Goal: Task Accomplishment & Management: Manage account settings

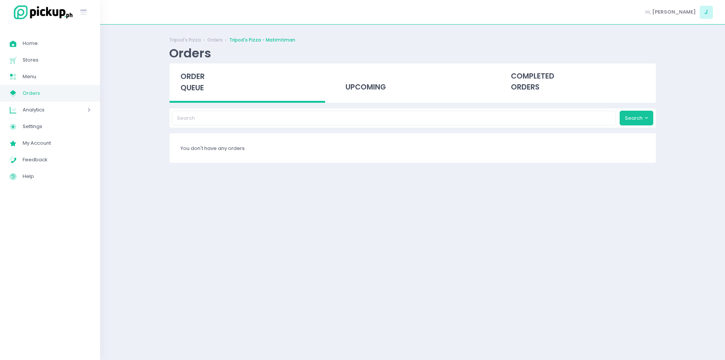
click at [192, 81] on span "order queue" at bounding box center [193, 82] width 24 height 22
click at [383, 76] on div "upcoming" at bounding box center [413, 81] width 156 height 37
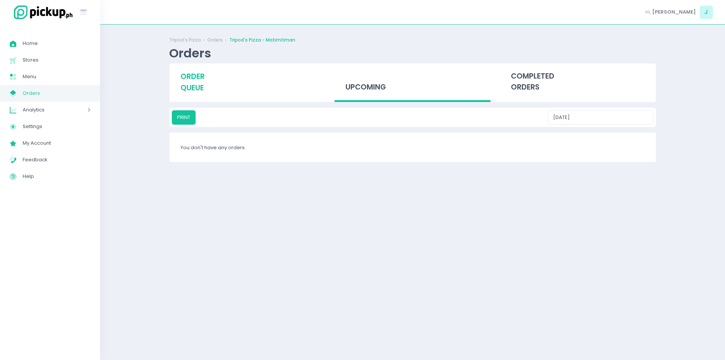
click at [188, 84] on span "order queue" at bounding box center [193, 82] width 24 height 22
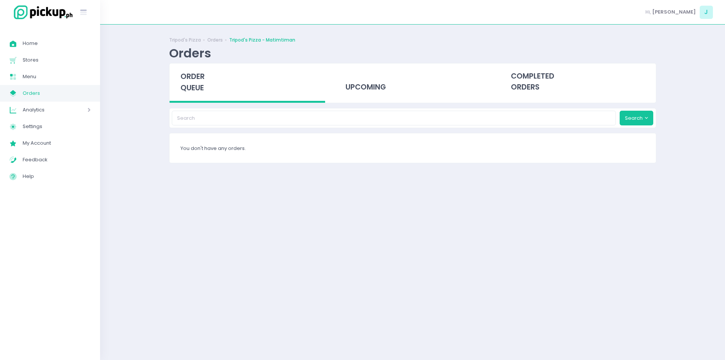
click at [193, 80] on span "order queue" at bounding box center [193, 82] width 24 height 22
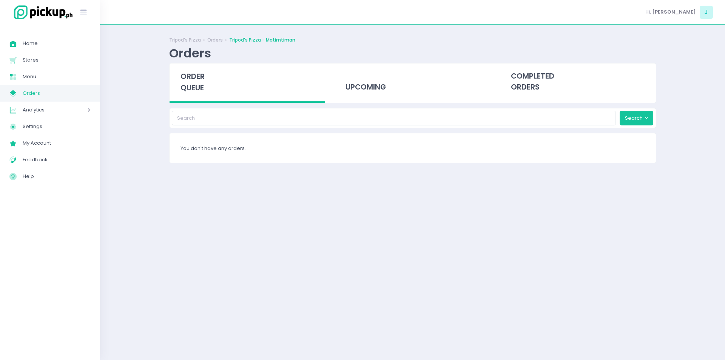
click at [193, 89] on span "order queue" at bounding box center [193, 82] width 24 height 22
click at [189, 79] on span "order queue" at bounding box center [193, 82] width 24 height 22
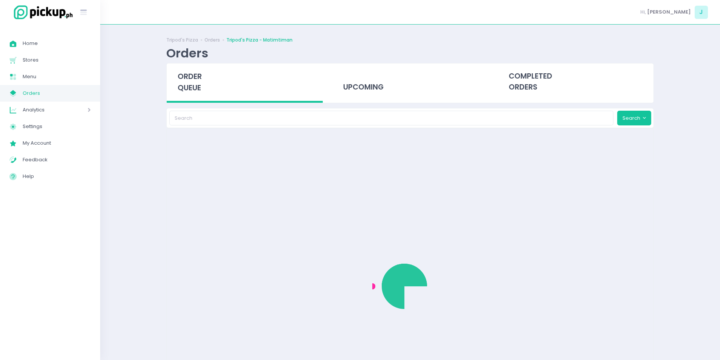
click at [189, 79] on span "order queue" at bounding box center [190, 82] width 24 height 22
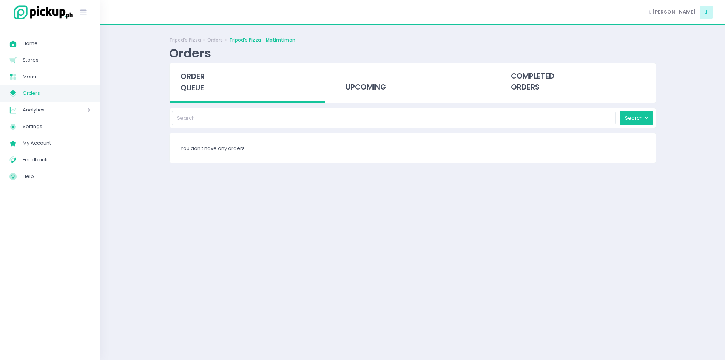
click at [206, 85] on div "order queue" at bounding box center [248, 82] width 156 height 39
click at [184, 86] on span "order queue" at bounding box center [193, 82] width 24 height 22
click at [189, 86] on span "order queue" at bounding box center [193, 82] width 24 height 22
click at [192, 93] on div "order queue" at bounding box center [248, 82] width 156 height 39
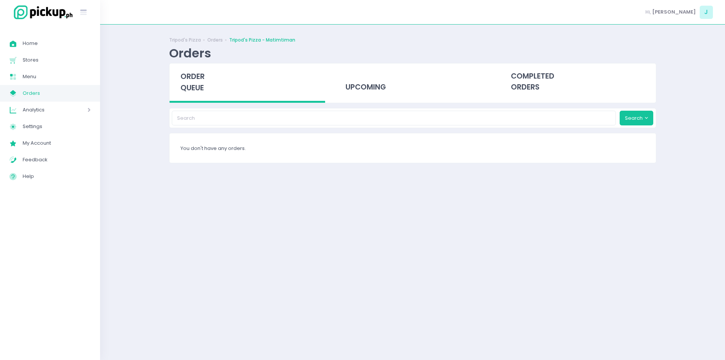
click at [186, 83] on span "order queue" at bounding box center [193, 82] width 24 height 22
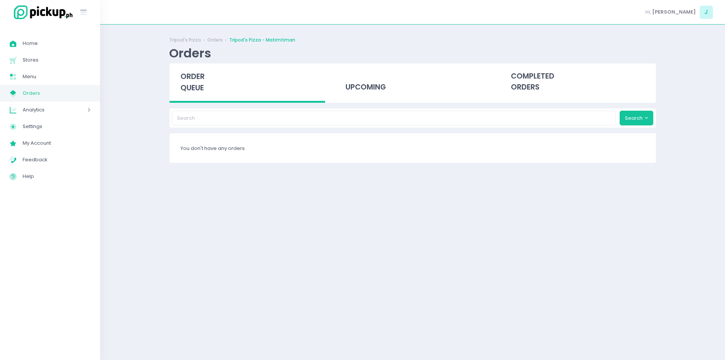
click at [186, 83] on span "order queue" at bounding box center [193, 82] width 24 height 22
click at [210, 75] on div "order queue" at bounding box center [248, 82] width 156 height 39
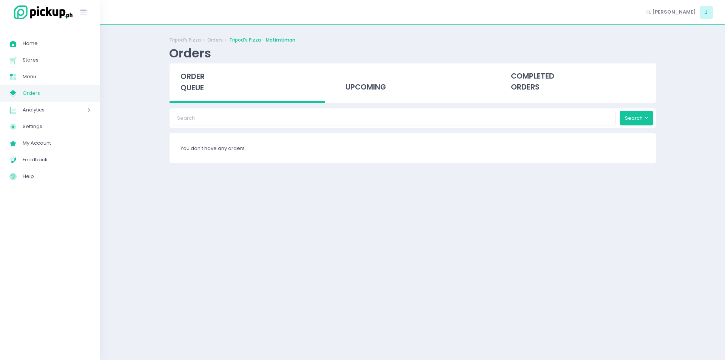
click at [210, 75] on div "order queue" at bounding box center [248, 82] width 156 height 39
click at [198, 78] on span "order queue" at bounding box center [193, 82] width 24 height 22
click at [196, 83] on span "order queue" at bounding box center [193, 82] width 24 height 22
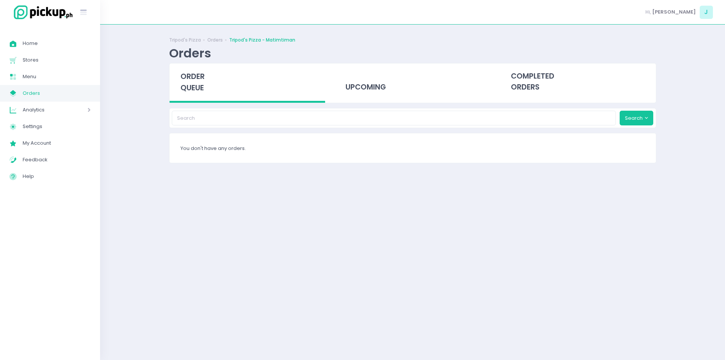
click at [192, 73] on span "order queue" at bounding box center [193, 82] width 24 height 22
click at [198, 80] on span "order queue" at bounding box center [193, 82] width 24 height 22
click at [178, 77] on div "order queue" at bounding box center [248, 82] width 156 height 39
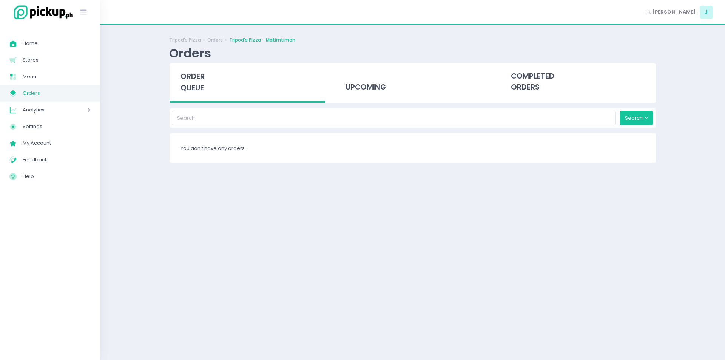
click at [178, 77] on div "order queue" at bounding box center [248, 82] width 156 height 39
click at [199, 89] on span "order queue" at bounding box center [193, 82] width 24 height 22
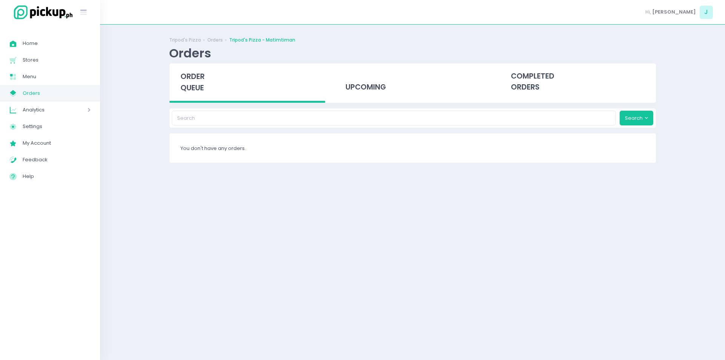
click at [201, 88] on span "order queue" at bounding box center [193, 82] width 24 height 22
click at [204, 68] on div "order queue" at bounding box center [248, 82] width 156 height 39
click at [189, 80] on span "order queue" at bounding box center [193, 82] width 24 height 22
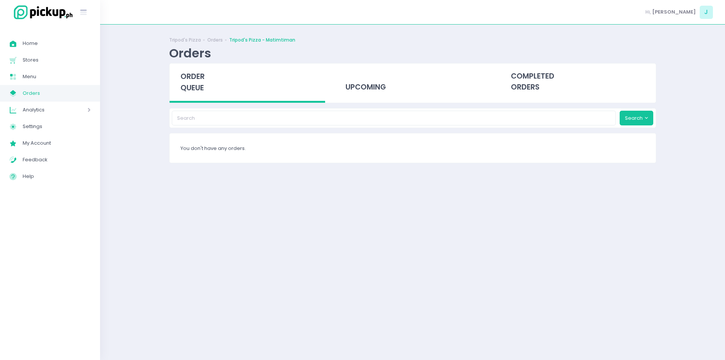
click at [187, 88] on span "order queue" at bounding box center [193, 82] width 24 height 22
click at [206, 89] on div "order queue" at bounding box center [248, 82] width 156 height 39
click at [199, 94] on div "order queue" at bounding box center [248, 82] width 156 height 39
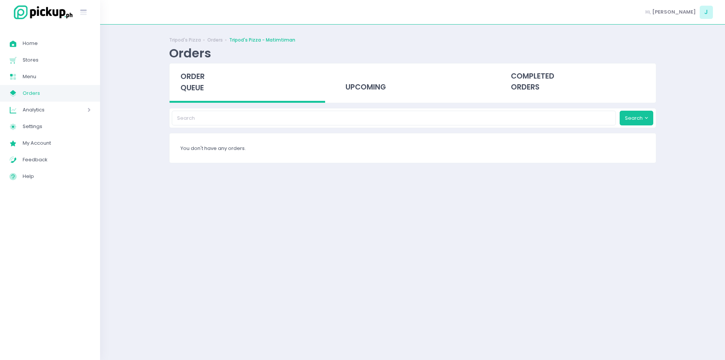
click at [197, 87] on span "order queue" at bounding box center [193, 82] width 24 height 22
click at [205, 87] on div "order queue" at bounding box center [248, 82] width 156 height 39
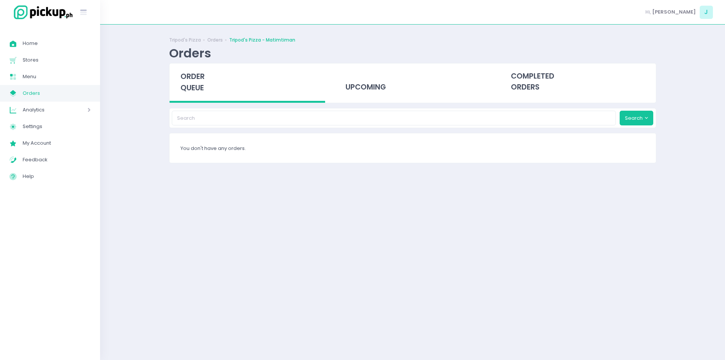
click at [205, 87] on div "order queue" at bounding box center [248, 82] width 156 height 39
click at [198, 77] on span "order queue" at bounding box center [193, 82] width 24 height 22
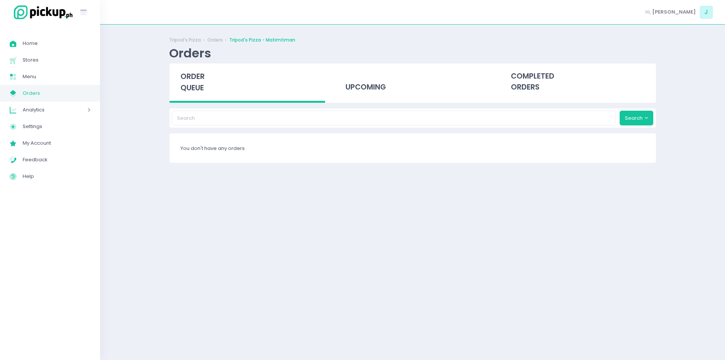
click at [198, 77] on span "order queue" at bounding box center [193, 82] width 24 height 22
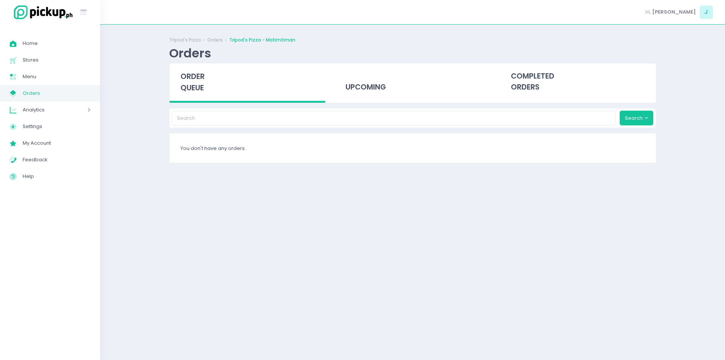
click at [198, 77] on span "order queue" at bounding box center [193, 82] width 24 height 22
click at [193, 99] on div "order queue" at bounding box center [248, 82] width 156 height 39
click at [198, 76] on span "order queue" at bounding box center [193, 82] width 24 height 22
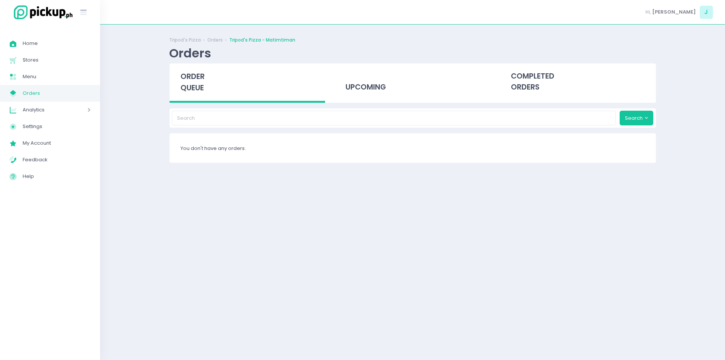
click at [198, 76] on span "order queue" at bounding box center [193, 82] width 24 height 22
click at [201, 91] on span "order queue" at bounding box center [193, 82] width 24 height 22
click at [187, 97] on div "order queue" at bounding box center [248, 82] width 156 height 39
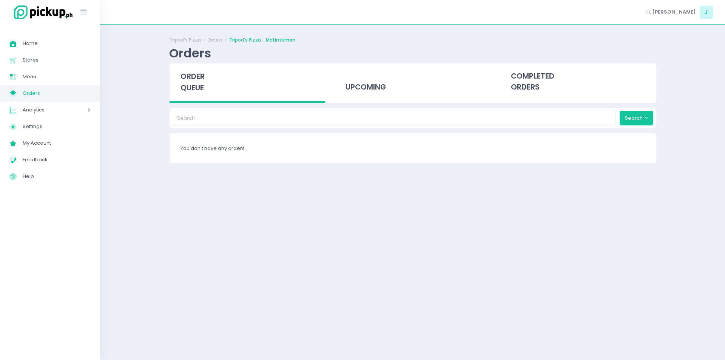
click at [182, 83] on span "order queue" at bounding box center [193, 82] width 24 height 22
click at [203, 88] on span "order queue" at bounding box center [193, 82] width 24 height 22
click at [201, 83] on span "order queue" at bounding box center [193, 82] width 24 height 22
click at [201, 81] on span "order queue" at bounding box center [193, 82] width 24 height 22
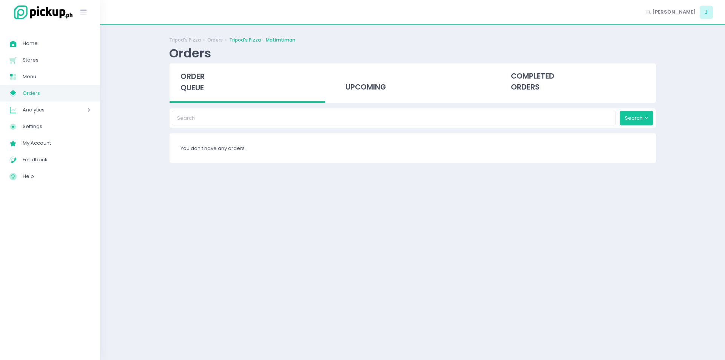
click at [196, 88] on span "order queue" at bounding box center [193, 82] width 24 height 22
click at [178, 88] on div "order queue" at bounding box center [248, 82] width 156 height 39
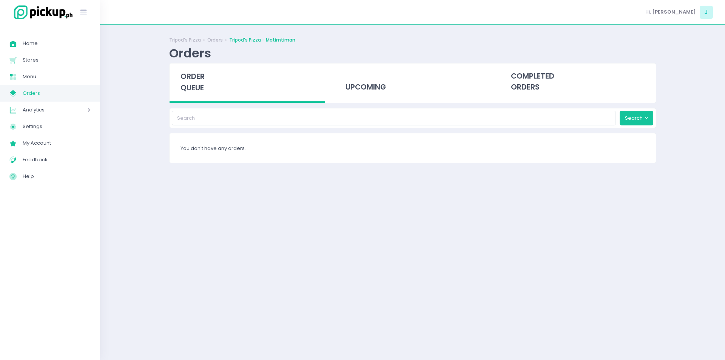
click at [182, 87] on span "order queue" at bounding box center [193, 82] width 24 height 22
click at [182, 79] on span "order queue" at bounding box center [193, 82] width 24 height 22
click at [198, 93] on span "order queue" at bounding box center [193, 82] width 24 height 22
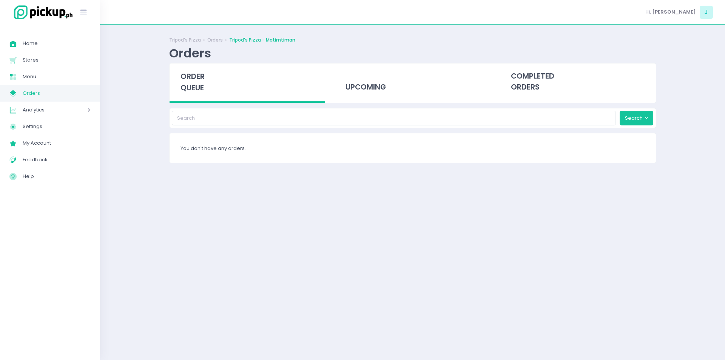
click at [198, 93] on span "order queue" at bounding box center [193, 82] width 24 height 22
click at [201, 88] on span "order queue" at bounding box center [193, 82] width 24 height 22
click at [197, 90] on span "order queue" at bounding box center [193, 82] width 24 height 22
click at [197, 89] on span "order queue" at bounding box center [193, 82] width 24 height 22
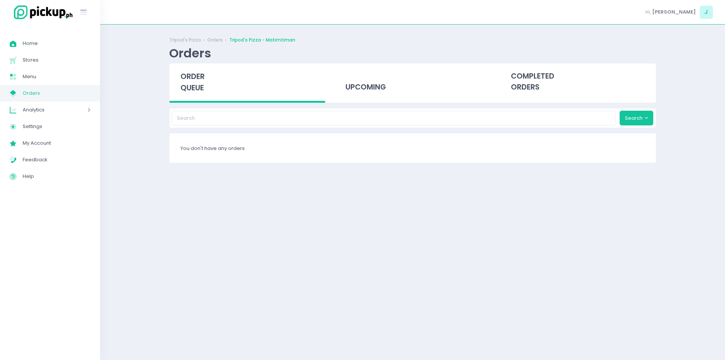
click at [195, 72] on span "order queue" at bounding box center [193, 82] width 24 height 22
click at [195, 84] on span "order queue" at bounding box center [193, 82] width 24 height 22
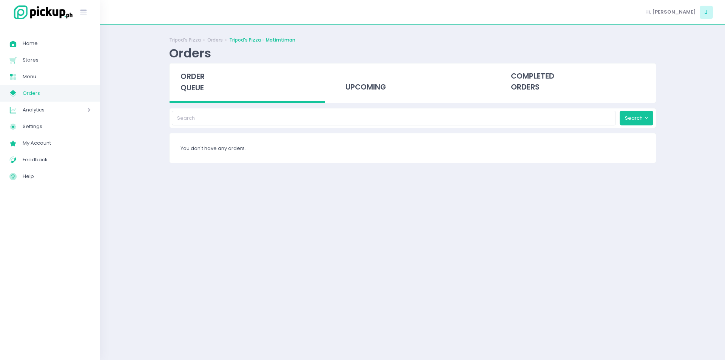
click at [195, 95] on div "order queue" at bounding box center [248, 82] width 156 height 39
click at [201, 86] on span "order queue" at bounding box center [193, 82] width 24 height 22
click at [204, 82] on div "order queue" at bounding box center [248, 82] width 156 height 39
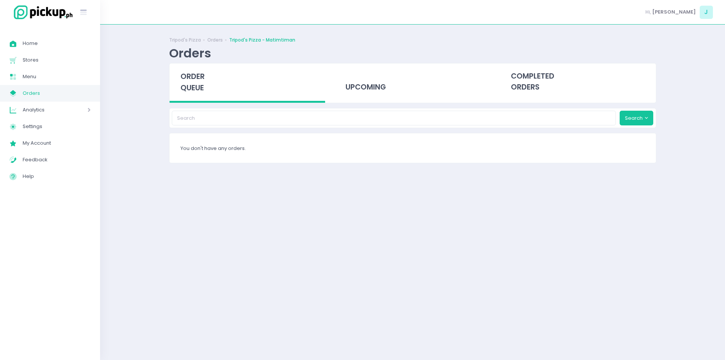
click at [204, 82] on div "order queue" at bounding box center [248, 82] width 156 height 39
click at [196, 89] on span "order queue" at bounding box center [193, 82] width 24 height 22
click at [195, 80] on span "order queue" at bounding box center [193, 82] width 24 height 22
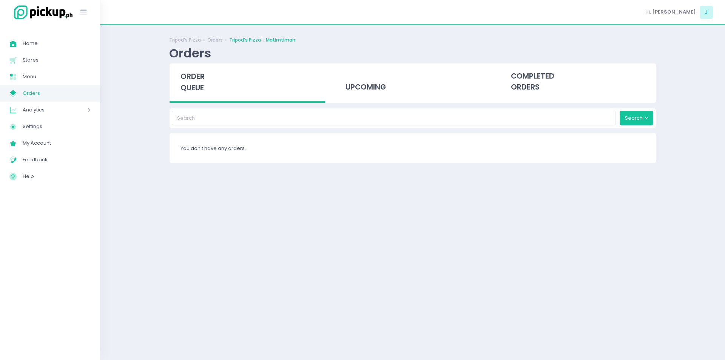
click at [192, 83] on span "order queue" at bounding box center [193, 82] width 24 height 22
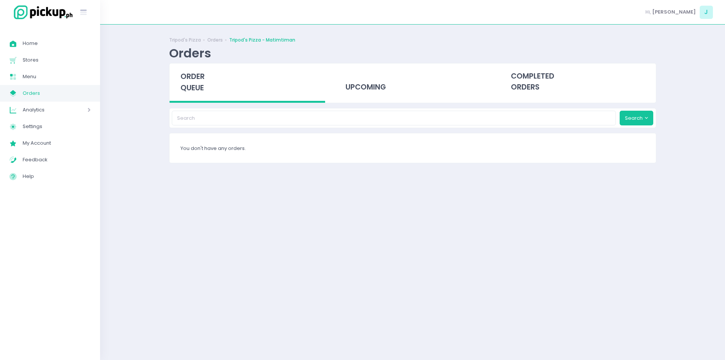
click at [192, 79] on span "order queue" at bounding box center [193, 82] width 24 height 22
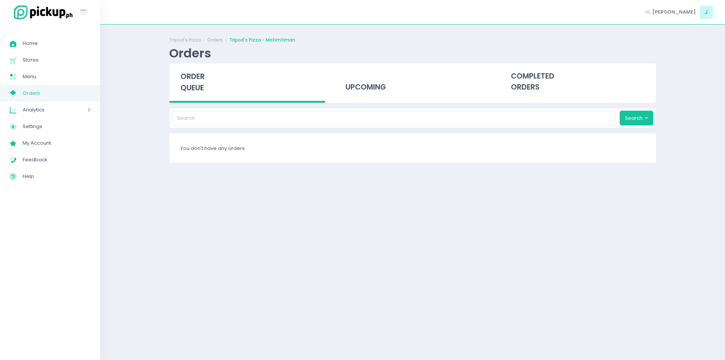
click at [192, 79] on span "order queue" at bounding box center [193, 82] width 24 height 22
click at [200, 81] on span "order queue" at bounding box center [193, 82] width 24 height 22
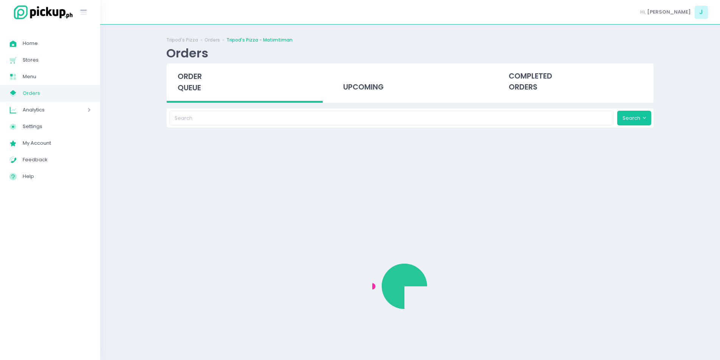
click at [200, 81] on span "order queue" at bounding box center [190, 82] width 24 height 22
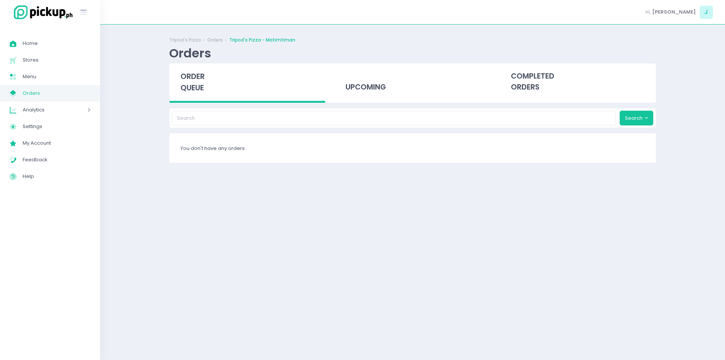
click at [199, 88] on span "order queue" at bounding box center [193, 82] width 24 height 22
click at [128, 162] on div "Tripod's Pizza Orders Tripod's Pizza - Matimtiman Orders order queue upcoming c…" at bounding box center [412, 192] width 625 height 317
click at [192, 78] on span "order queue" at bounding box center [193, 82] width 24 height 22
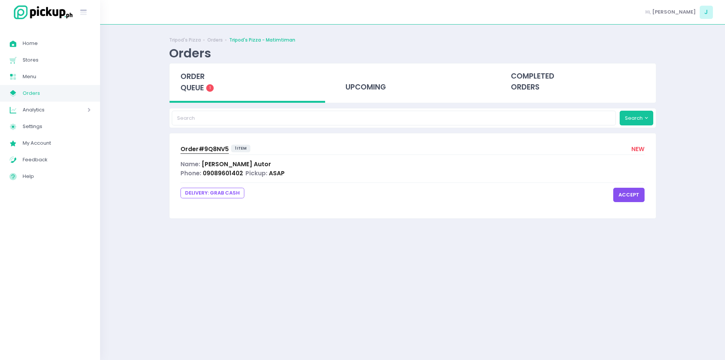
click at [624, 199] on button "accept" at bounding box center [629, 195] width 31 height 14
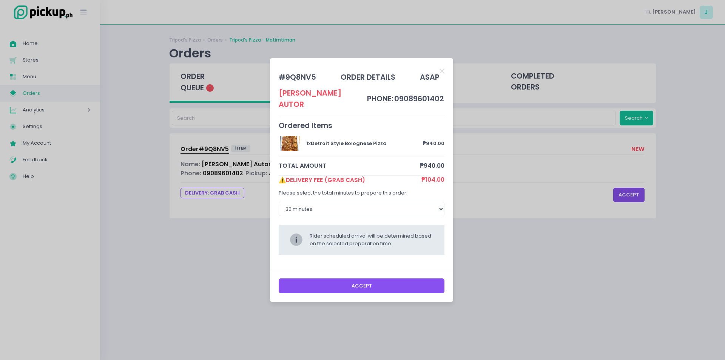
click at [392, 288] on button "Accept" at bounding box center [362, 285] width 166 height 14
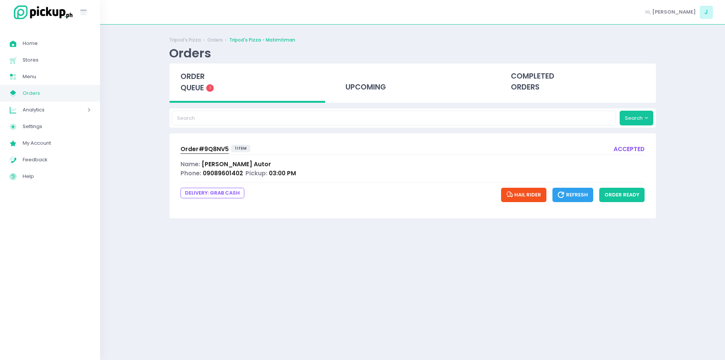
click at [204, 147] on span "Order# 9Q8NV5" at bounding box center [205, 149] width 48 height 8
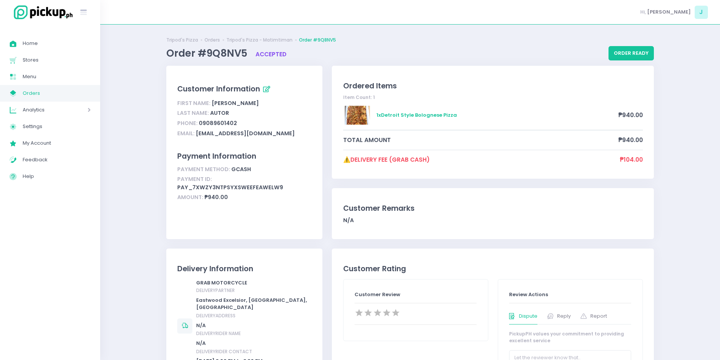
click at [51, 92] on span "Orders" at bounding box center [57, 93] width 68 height 10
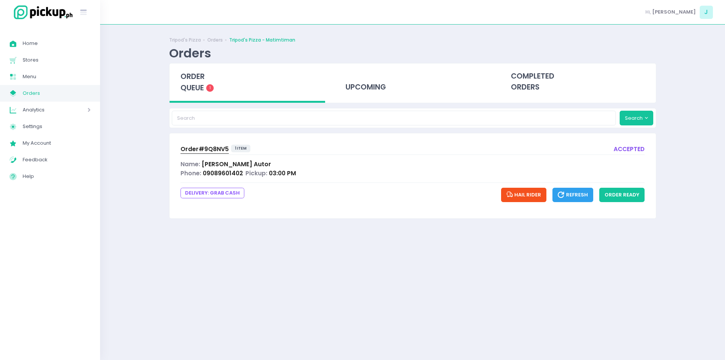
click at [206, 78] on div "order queue 1" at bounding box center [248, 82] width 156 height 39
click at [197, 82] on div "order queue 1" at bounding box center [248, 82] width 156 height 39
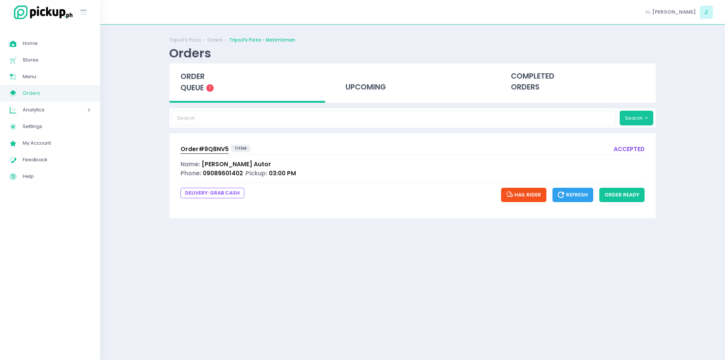
click at [207, 71] on div "order queue 1" at bounding box center [248, 82] width 156 height 39
click at [203, 80] on span "order queue" at bounding box center [193, 82] width 24 height 22
click at [194, 83] on span "order queue" at bounding box center [193, 82] width 24 height 22
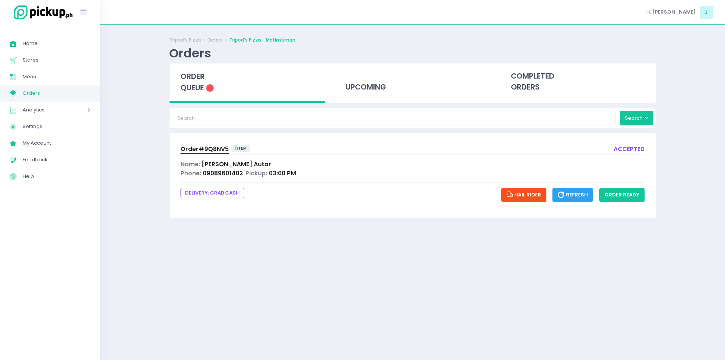
click at [194, 83] on span "order queue" at bounding box center [193, 82] width 24 height 22
click at [194, 75] on span "order queue" at bounding box center [193, 82] width 24 height 22
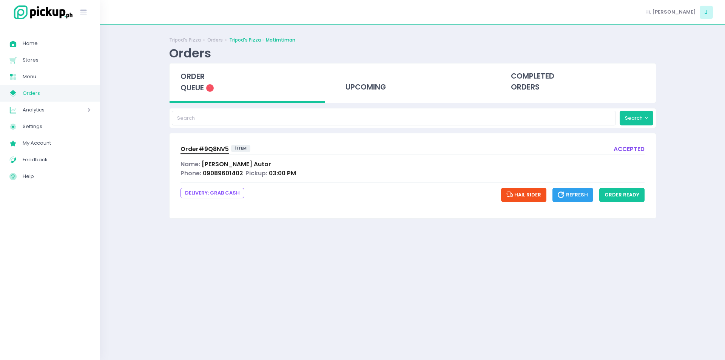
click at [194, 75] on span "order queue" at bounding box center [193, 82] width 24 height 22
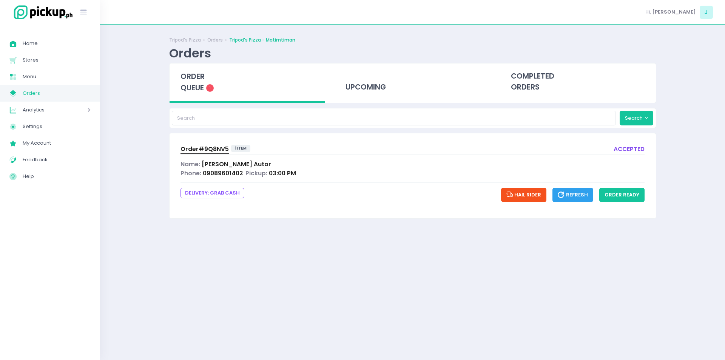
click at [194, 75] on span "order queue" at bounding box center [193, 82] width 24 height 22
click at [205, 90] on div "order queue 1" at bounding box center [248, 82] width 156 height 39
click at [190, 79] on span "order queue" at bounding box center [193, 82] width 24 height 22
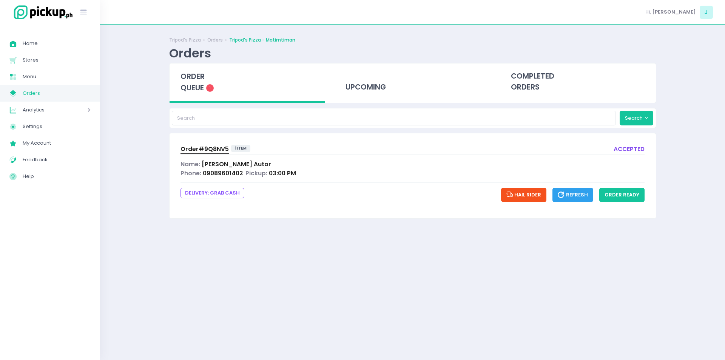
click at [206, 143] on div "Order# 9Q8NV5 1 item accepted Name: Lara Autor Phone: 09089601402 Pickup: 03:00…" at bounding box center [413, 175] width 487 height 85
click at [206, 144] on div "Order# 9Q8NV5 1 item accepted Name: Lara Autor Phone: 09089601402 Pickup: 03:00…" at bounding box center [413, 175] width 487 height 85
click at [207, 152] on span "Order# 9Q8NV5" at bounding box center [205, 149] width 48 height 8
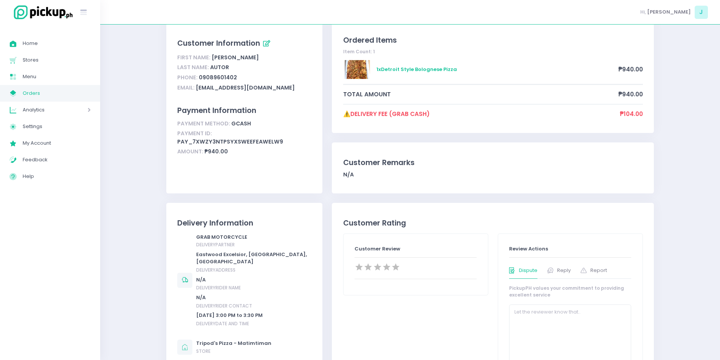
scroll to position [46, 0]
click at [51, 93] on span "Orders" at bounding box center [57, 93] width 68 height 10
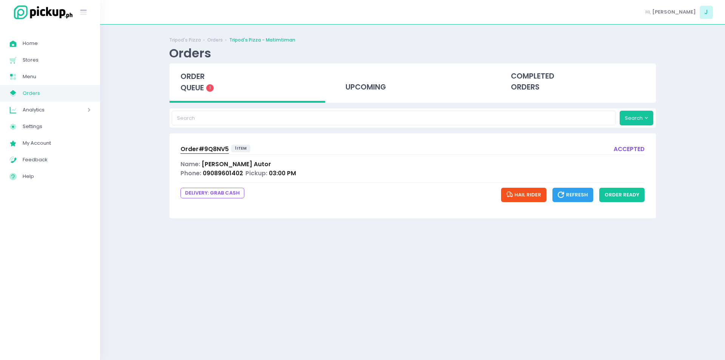
click at [179, 88] on div "order queue 1" at bounding box center [248, 82] width 156 height 39
click at [187, 88] on span "order queue" at bounding box center [193, 82] width 24 height 22
click at [209, 79] on div "order queue 1" at bounding box center [248, 82] width 156 height 39
click at [135, 116] on div "Tripod's Pizza Orders Tripod's Pizza - Matimtiman Orders order queue 1 upcoming…" at bounding box center [412, 192] width 625 height 317
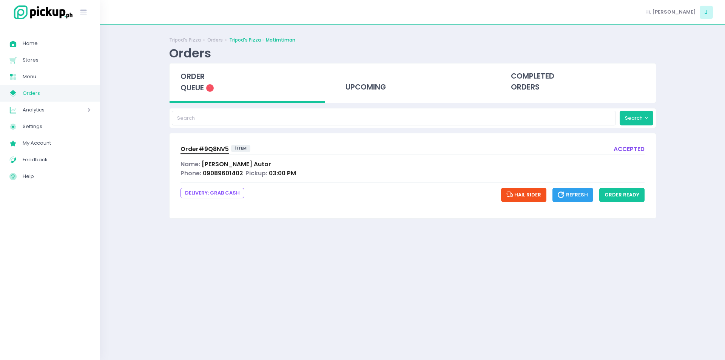
click at [190, 92] on span "order queue" at bounding box center [193, 82] width 24 height 22
click at [148, 210] on div "Tripod's Pizza Orders Tripod's Pizza - Matimtiman Orders order queue 1 upcoming…" at bounding box center [412, 192] width 625 height 317
click at [192, 76] on span "order queue" at bounding box center [193, 82] width 24 height 22
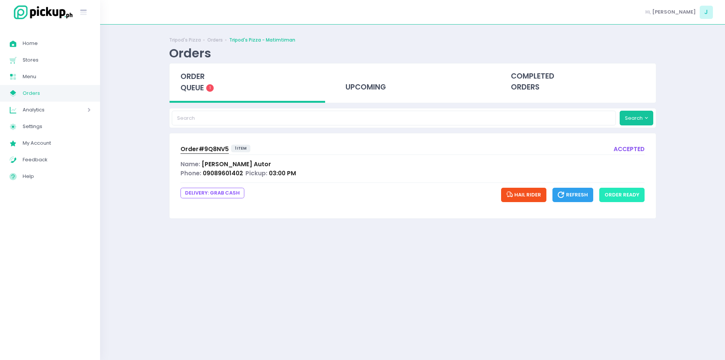
click at [616, 202] on button "order ready" at bounding box center [622, 195] width 45 height 14
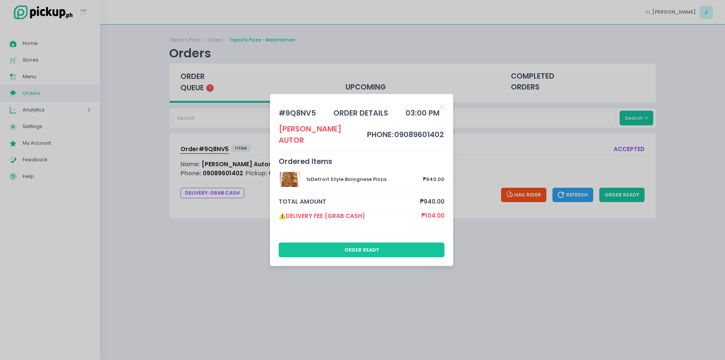
click at [416, 254] on div "order ready" at bounding box center [361, 250] width 183 height 32
click at [416, 253] on div "order ready" at bounding box center [361, 250] width 183 height 32
click at [414, 246] on button "order ready" at bounding box center [362, 250] width 166 height 14
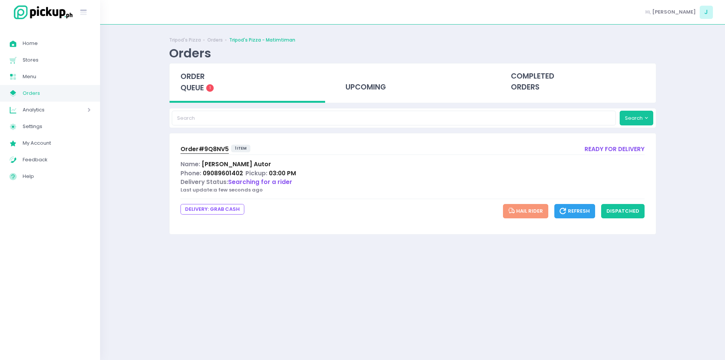
click at [198, 72] on span "order queue" at bounding box center [193, 82] width 24 height 22
click at [193, 88] on span "order queue" at bounding box center [193, 82] width 24 height 22
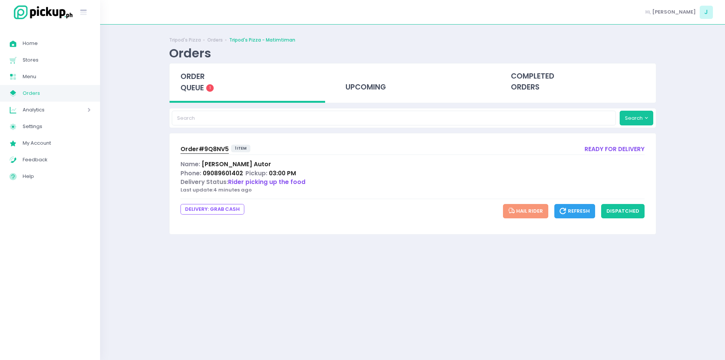
click at [193, 88] on span "order queue" at bounding box center [193, 82] width 24 height 22
click at [212, 145] on span "Order# 9Q8NV5" at bounding box center [205, 149] width 48 height 8
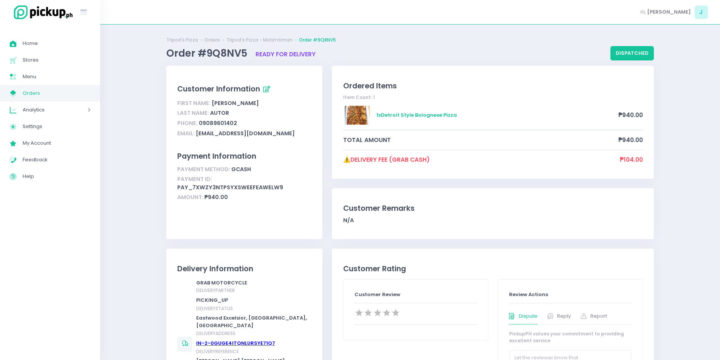
click at [640, 51] on button "dispatched" at bounding box center [631, 53] width 43 height 14
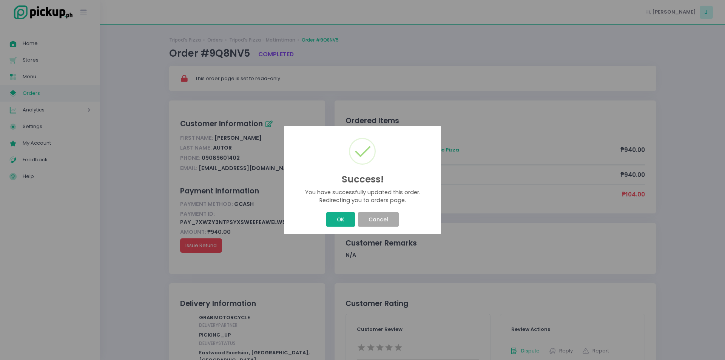
click at [337, 223] on button "OK" at bounding box center [340, 219] width 28 height 14
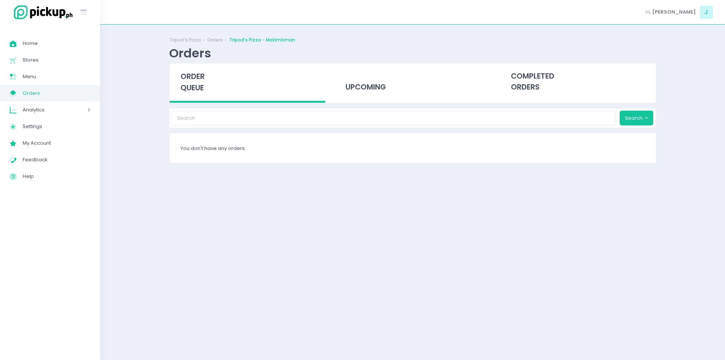
click at [199, 88] on span "order queue" at bounding box center [193, 82] width 24 height 22
click at [46, 70] on link "Menu Created with Sketch. Menu" at bounding box center [50, 76] width 100 height 17
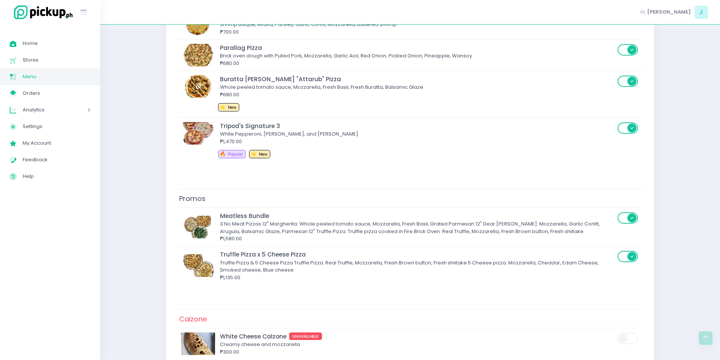
scroll to position [351, 0]
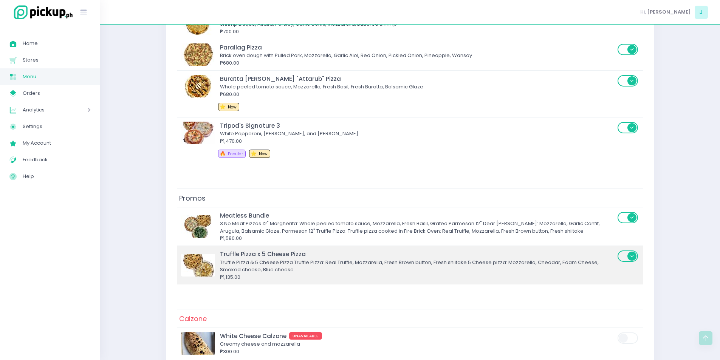
click at [542, 261] on div "Truffle Pizza & 5 Cheese Pizza Truffle Pizza: Real Truffle, Mozzarella, Fresh B…" at bounding box center [417, 266] width 395 height 15
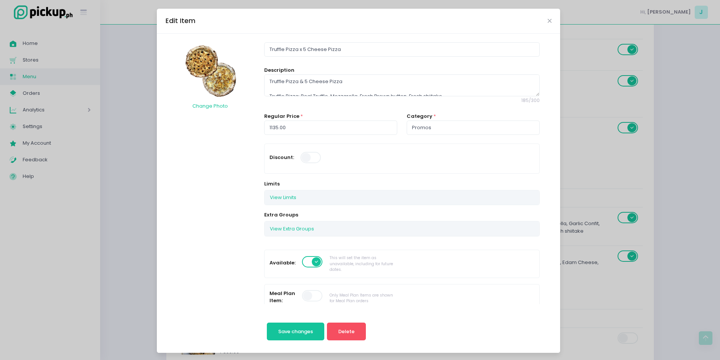
click at [302, 256] on label at bounding box center [313, 261] width 22 height 13
click at [290, 328] on span "Save changes" at bounding box center [295, 331] width 35 height 7
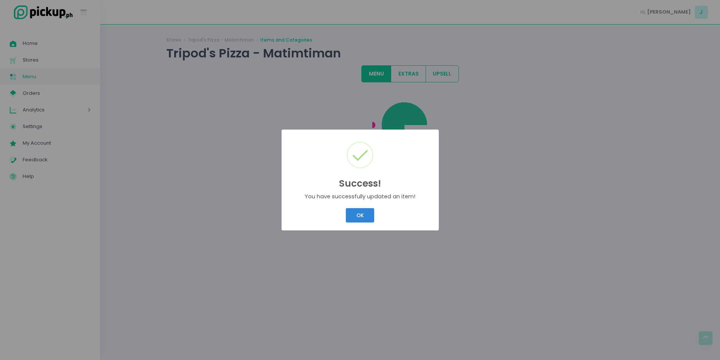
scroll to position [0, 0]
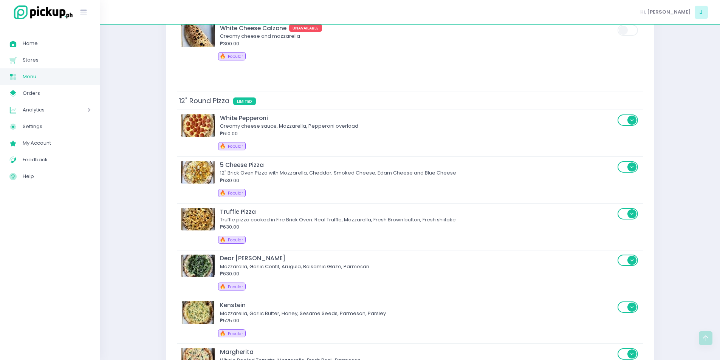
scroll to position [708, 0]
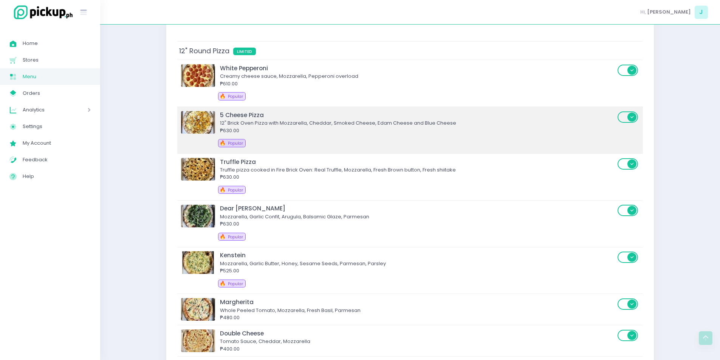
click at [449, 136] on div "5 Cheese Pizza 12" Brick Oven Pizza with Mozzarella, Cheddar, Smoked Cheese, Ed…" at bounding box center [399, 130] width 436 height 39
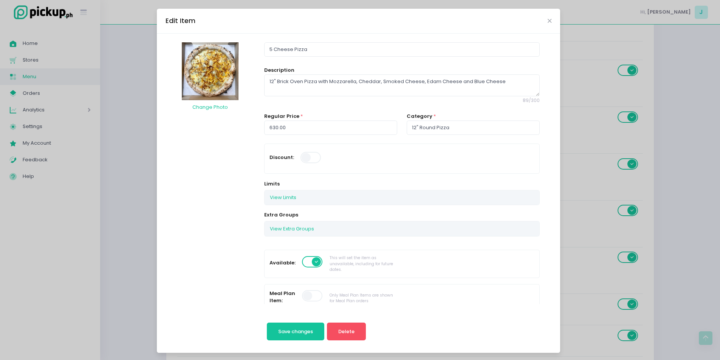
click at [305, 262] on span at bounding box center [313, 261] width 22 height 11
click at [289, 333] on span "Save changes" at bounding box center [295, 331] width 35 height 7
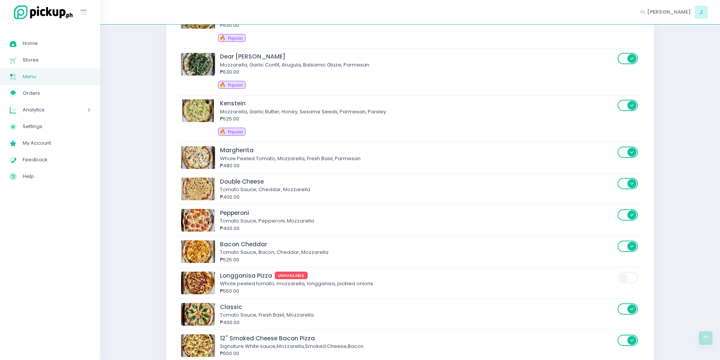
scroll to position [878, 0]
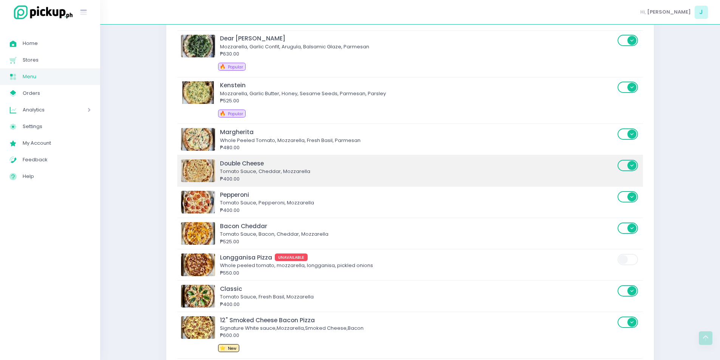
click at [354, 174] on div "Tomato Sauce, Cheddar, Mozzarella" at bounding box center [417, 172] width 395 height 8
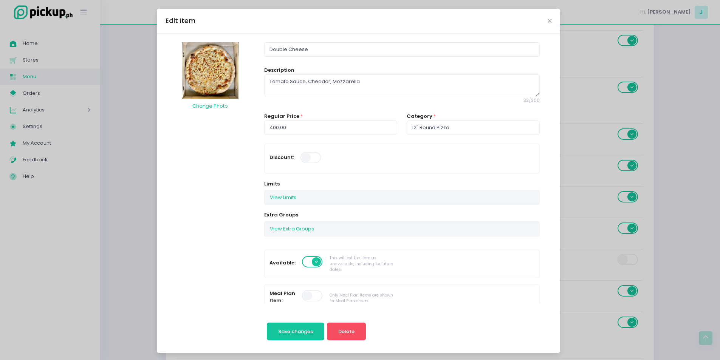
click at [303, 266] on span at bounding box center [313, 261] width 22 height 11
click at [297, 339] on button "Save changes" at bounding box center [296, 332] width 58 height 18
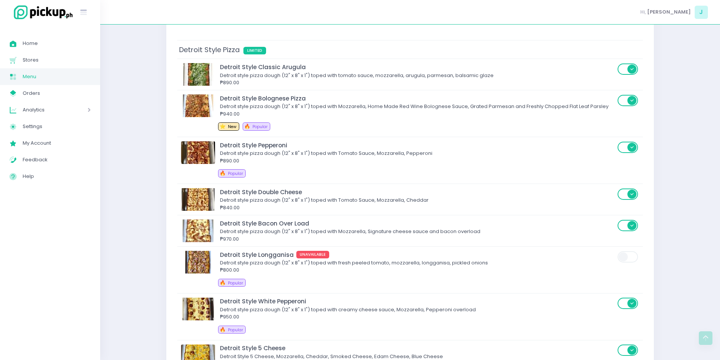
scroll to position [1393, 0]
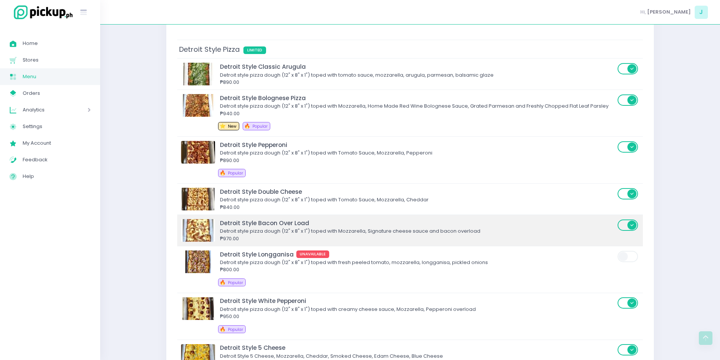
click at [325, 215] on td "Detroit Style Bacon Over Load Detroit style pizza dough (12" x 8" x 1") toped w…" at bounding box center [409, 230] width 465 height 31
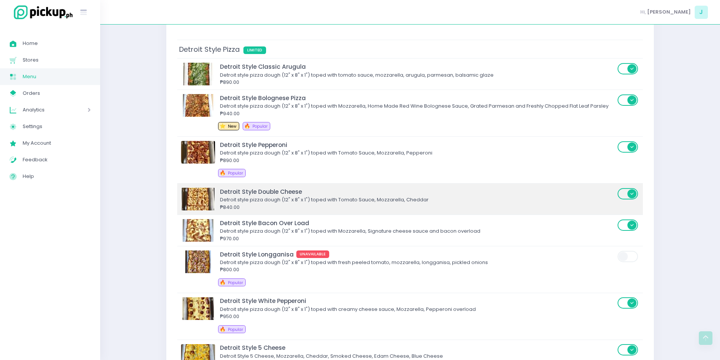
click at [331, 196] on div "Detroit Style Double Cheese" at bounding box center [417, 191] width 395 height 9
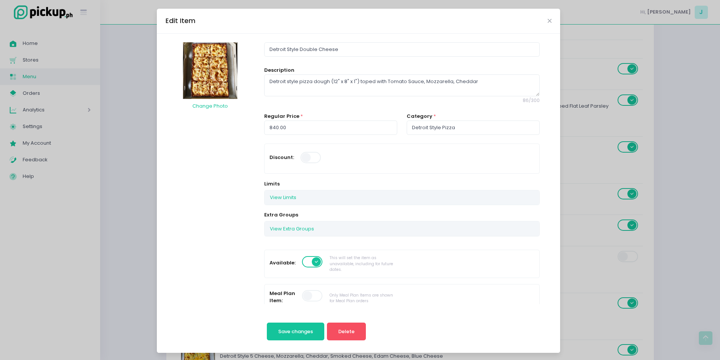
click at [306, 263] on span at bounding box center [313, 261] width 22 height 11
click at [297, 333] on span "Save changes" at bounding box center [295, 331] width 35 height 7
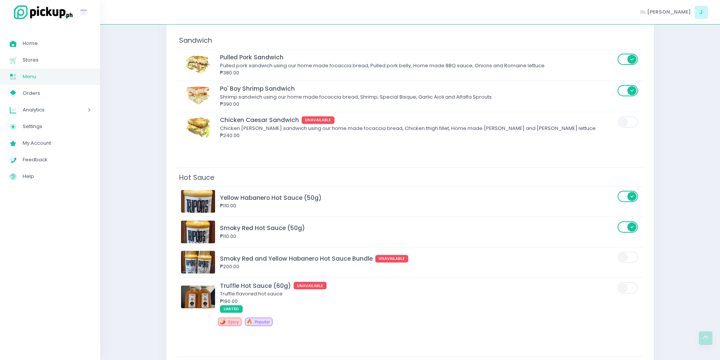
scroll to position [2132, 0]
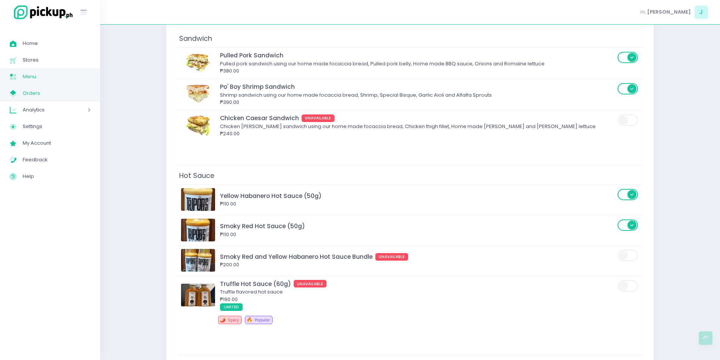
click at [52, 87] on link "My Store Created with Sketch. Orders" at bounding box center [50, 93] width 100 height 17
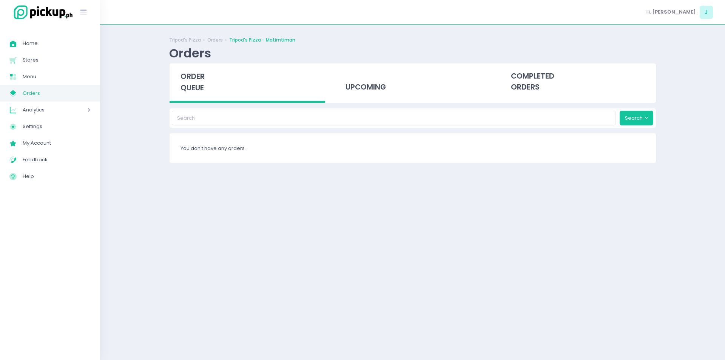
click at [187, 71] on div "order queue" at bounding box center [248, 82] width 156 height 39
click at [194, 81] on span "order queue" at bounding box center [193, 82] width 24 height 22
click at [198, 88] on span "order queue" at bounding box center [193, 82] width 24 height 22
click at [201, 80] on span "order queue" at bounding box center [193, 82] width 24 height 22
click at [526, 65] on div "completed orders" at bounding box center [578, 81] width 156 height 37
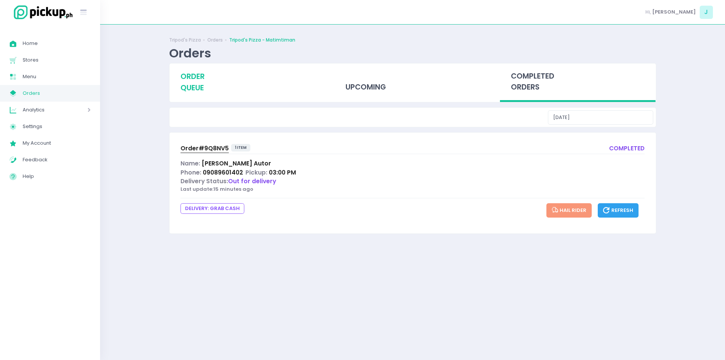
click at [206, 71] on div "order queue" at bounding box center [248, 81] width 156 height 37
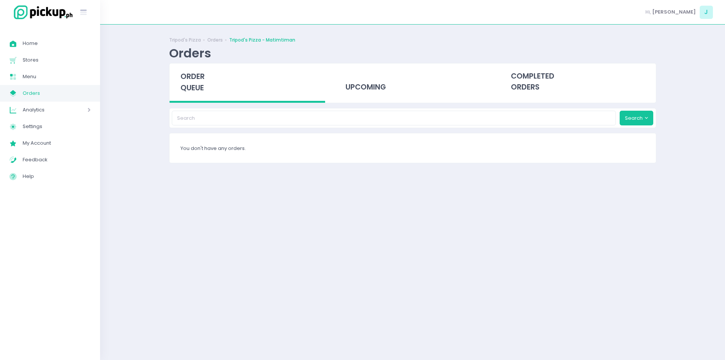
click at [195, 86] on span "order queue" at bounding box center [193, 82] width 24 height 22
click at [183, 84] on span "order queue" at bounding box center [193, 82] width 24 height 22
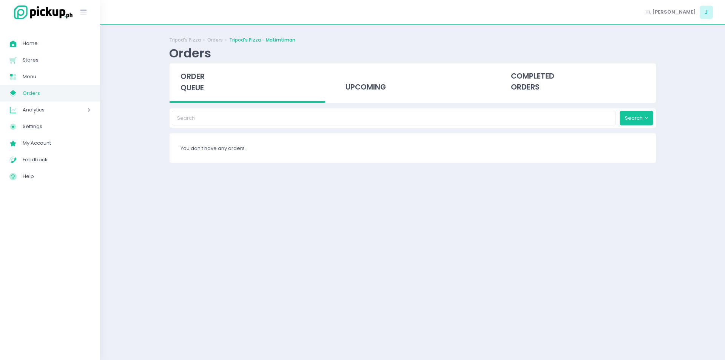
click at [183, 84] on span "order queue" at bounding box center [193, 82] width 24 height 22
click at [195, 85] on span "order queue" at bounding box center [193, 82] width 24 height 22
click at [150, 209] on div "Tripod's Pizza Orders Tripod's Pizza - Matimtiman Orders order queue upcoming c…" at bounding box center [412, 192] width 625 height 317
click at [195, 91] on span "order queue" at bounding box center [193, 82] width 24 height 22
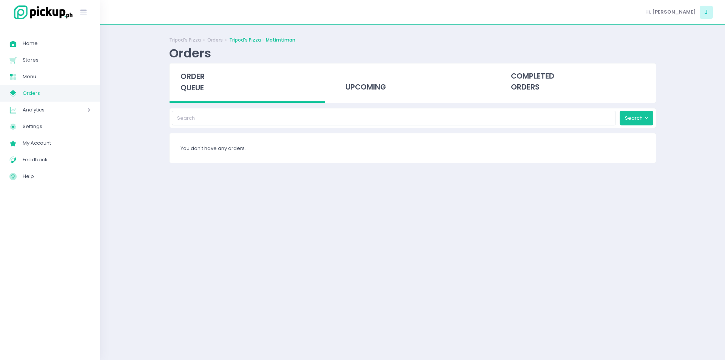
click at [195, 91] on span "order queue" at bounding box center [193, 82] width 24 height 22
click at [199, 83] on span "order queue" at bounding box center [193, 82] width 24 height 22
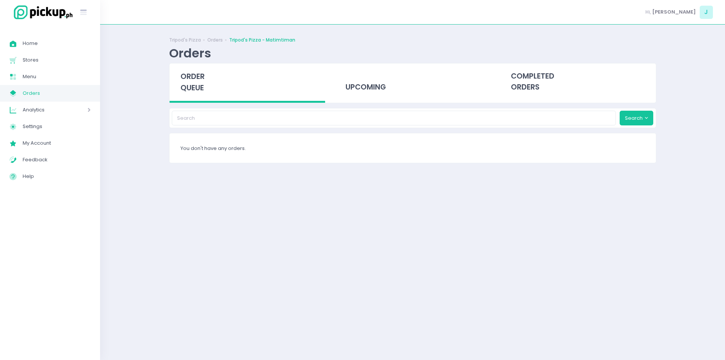
click at [199, 83] on span "order queue" at bounding box center [193, 82] width 24 height 22
click at [156, 63] on div "Tripod's Pizza Orders Tripod's Pizza - Matimtiman Orders order queue upcoming c…" at bounding box center [412, 192] width 625 height 317
click at [195, 79] on span "order queue" at bounding box center [193, 82] width 24 height 22
click at [198, 79] on span "order queue" at bounding box center [193, 82] width 24 height 22
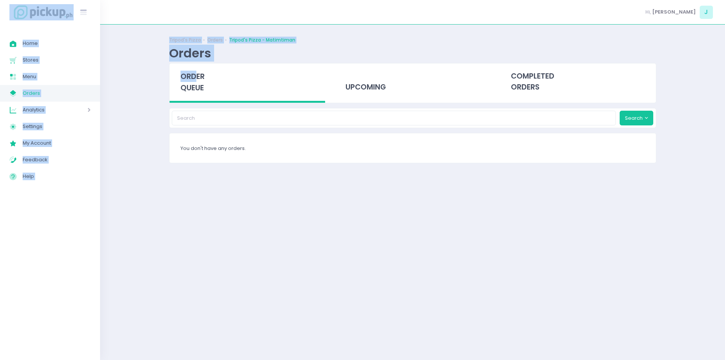
drag, startPoint x: 198, startPoint y: 79, endPoint x: 0, endPoint y: -30, distance: 225.8
click at [0, 0] on html "Stockholm-icons / General / User Created with Sketch. Stockholm-icons / Text / …" at bounding box center [362, 180] width 725 height 360
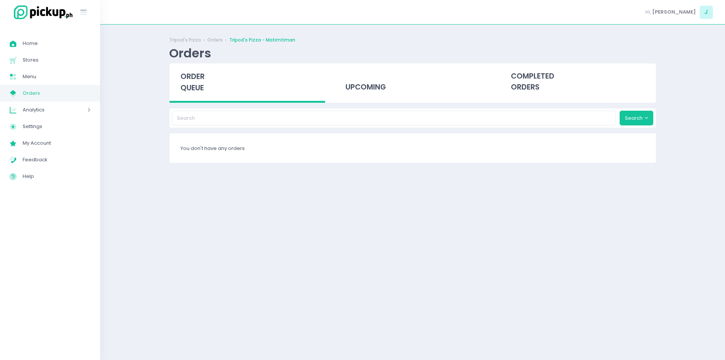
click at [218, 92] on div "order queue" at bounding box center [248, 82] width 156 height 39
click at [197, 87] on span "order queue" at bounding box center [193, 82] width 24 height 22
click at [201, 83] on span "order queue" at bounding box center [193, 82] width 24 height 22
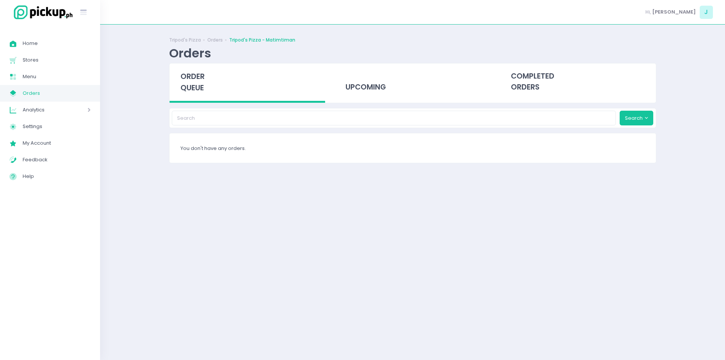
click at [201, 83] on span "order queue" at bounding box center [193, 82] width 24 height 22
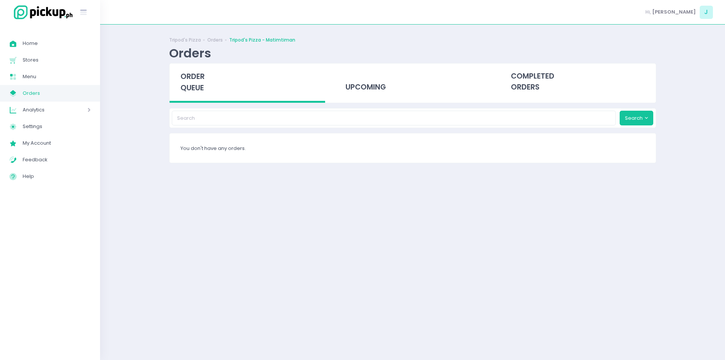
click at [201, 83] on span "order queue" at bounding box center [193, 82] width 24 height 22
click at [199, 79] on span "order queue" at bounding box center [193, 82] width 24 height 22
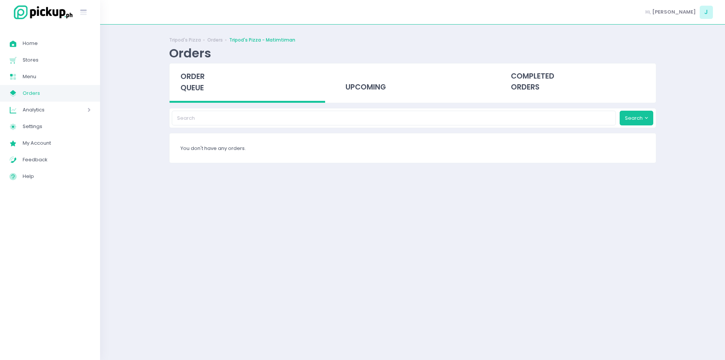
click at [199, 79] on span "order queue" at bounding box center [193, 82] width 24 height 22
click at [201, 80] on span "order queue" at bounding box center [193, 82] width 24 height 22
click at [201, 97] on div "order queue" at bounding box center [248, 82] width 156 height 39
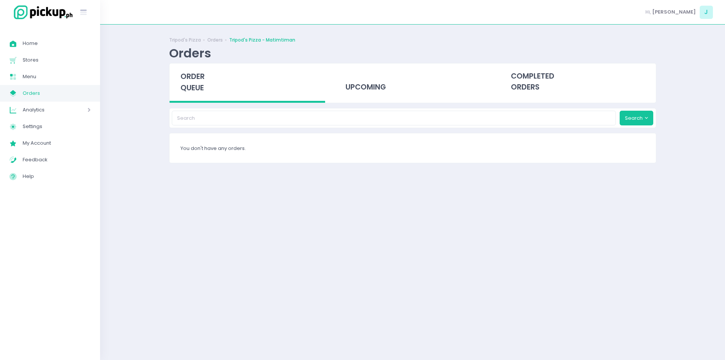
click at [201, 97] on div "order queue" at bounding box center [248, 82] width 156 height 39
click at [207, 92] on div "order queue" at bounding box center [248, 82] width 156 height 39
click at [189, 75] on span "order queue" at bounding box center [193, 82] width 24 height 22
click at [196, 84] on span "order queue" at bounding box center [193, 82] width 24 height 22
click at [187, 77] on span "order queue" at bounding box center [193, 82] width 24 height 22
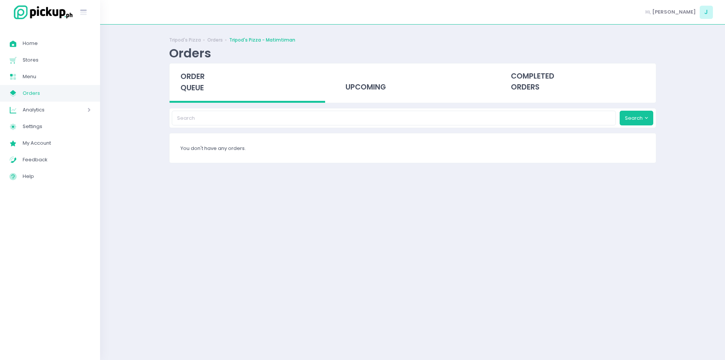
click at [212, 77] on div "order queue" at bounding box center [248, 82] width 156 height 39
click at [185, 90] on span "order queue" at bounding box center [193, 82] width 24 height 22
click at [181, 77] on span "order queue" at bounding box center [193, 82] width 24 height 22
click at [199, 90] on span "order queue" at bounding box center [193, 82] width 24 height 22
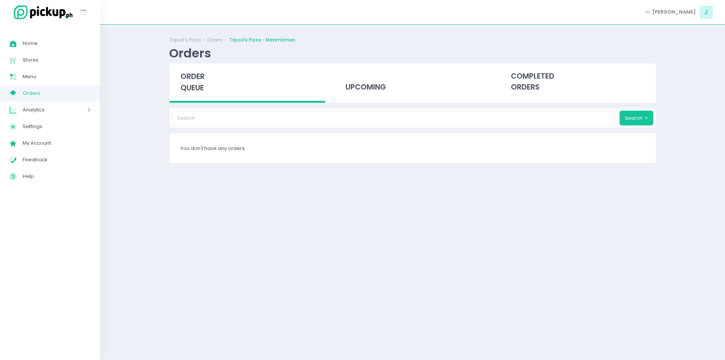
click at [199, 90] on span "order queue" at bounding box center [193, 82] width 24 height 22
click at [207, 83] on div "order queue" at bounding box center [248, 82] width 156 height 39
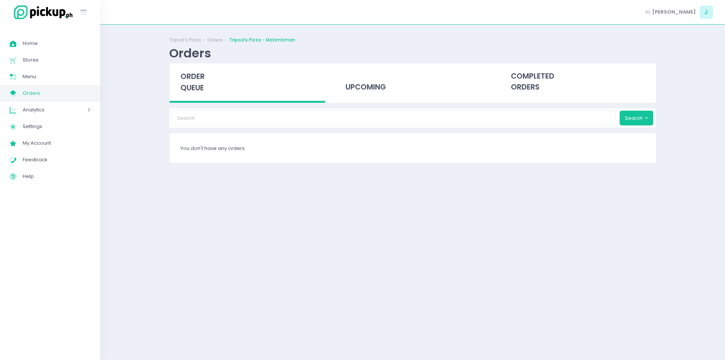
click at [207, 83] on div "order queue" at bounding box center [248, 82] width 156 height 39
click at [239, 342] on div "Tripod's Pizza Orders Tripod's Pizza - Matimtiman Orders order queue upcoming c…" at bounding box center [413, 192] width 506 height 317
click at [193, 77] on span "order queue" at bounding box center [193, 82] width 24 height 22
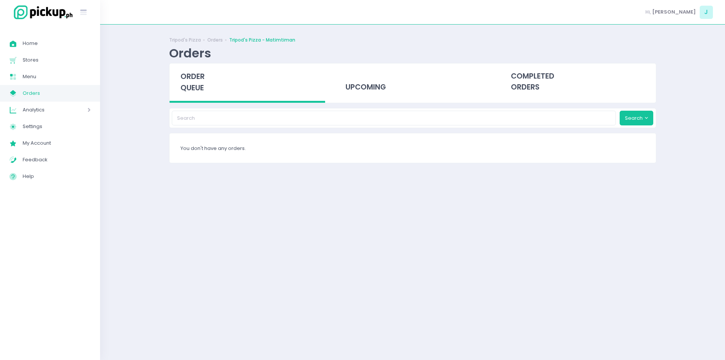
click at [195, 85] on span "order queue" at bounding box center [193, 82] width 24 height 22
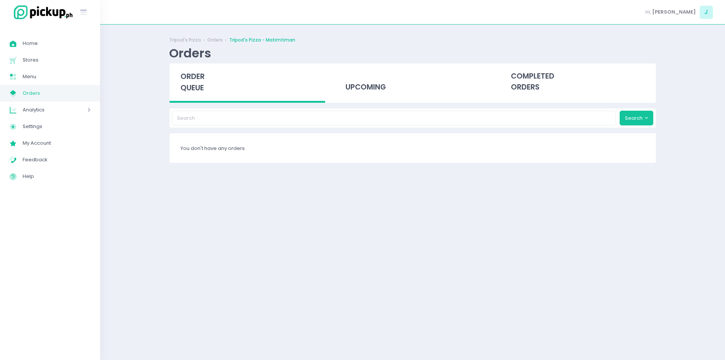
click at [124, 248] on div "Tripod's Pizza Orders Tripod's Pizza - Matimtiman Orders order queue upcoming c…" at bounding box center [412, 192] width 625 height 317
click at [164, 185] on div "Tripod's Pizza Orders Tripod's Pizza - Matimtiman Orders order queue upcoming c…" at bounding box center [413, 192] width 506 height 317
click at [122, 221] on div "Tripod's Pizza Orders Tripod's Pizza - Matimtiman Orders order queue upcoming c…" at bounding box center [412, 192] width 625 height 317
click at [193, 92] on span "order queue" at bounding box center [193, 82] width 24 height 22
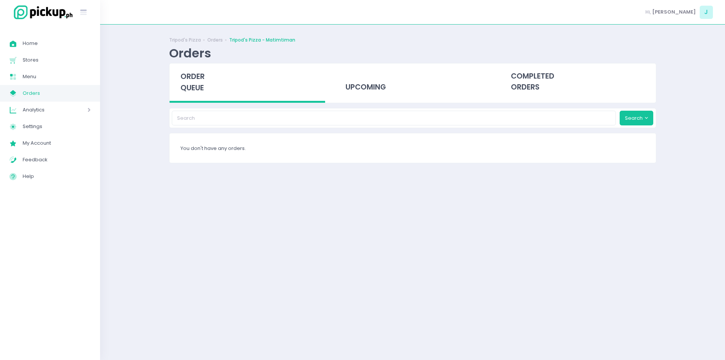
click at [160, 217] on div "Tripod's Pizza Orders Tripod's Pizza - Matimtiman Orders order queue upcoming c…" at bounding box center [413, 192] width 506 height 317
click at [200, 88] on span "order queue" at bounding box center [193, 82] width 24 height 22
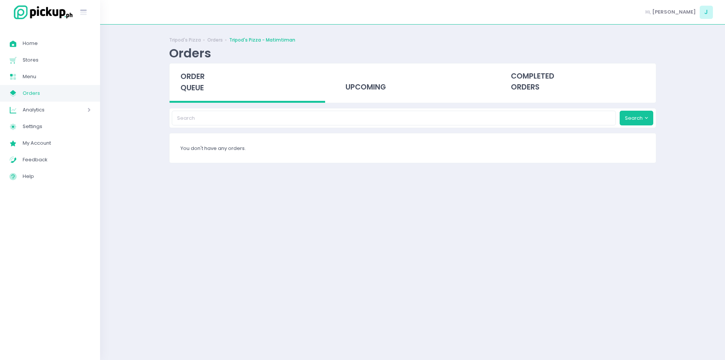
click at [198, 91] on span "order queue" at bounding box center [193, 82] width 24 height 22
click at [183, 97] on div "order queue" at bounding box center [248, 82] width 156 height 39
click at [214, 85] on div "order queue" at bounding box center [248, 82] width 156 height 39
click at [211, 85] on div "order queue" at bounding box center [248, 82] width 156 height 39
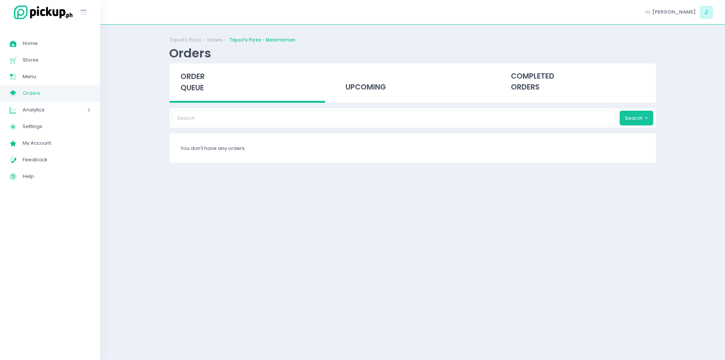
click at [192, 91] on span "order queue" at bounding box center [193, 82] width 24 height 22
click at [194, 86] on span "order queue" at bounding box center [193, 82] width 24 height 22
click at [127, 212] on div "Tripod's Pizza Orders Tripod's Pizza - Matimtiman Orders order queue upcoming c…" at bounding box center [412, 192] width 625 height 317
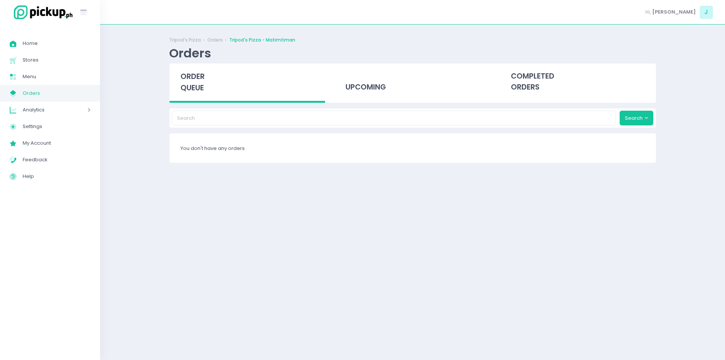
click at [192, 84] on span "order queue" at bounding box center [193, 82] width 24 height 22
click at [134, 200] on div "Tripod's Pizza Orders Tripod's Pizza - Matimtiman Orders order queue upcoming c…" at bounding box center [412, 192] width 625 height 317
click at [221, 85] on div "order queue" at bounding box center [248, 82] width 156 height 39
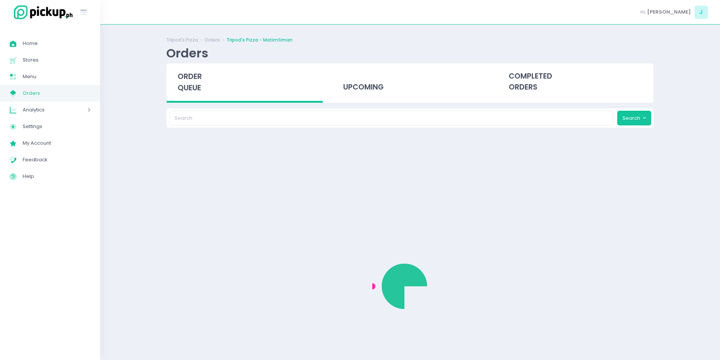
click at [221, 85] on div "order queue" at bounding box center [245, 82] width 156 height 39
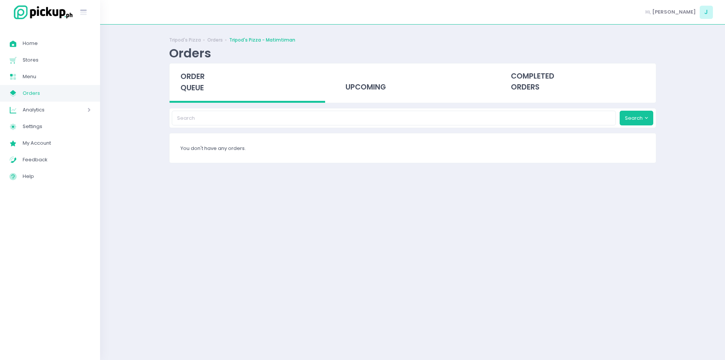
click at [190, 75] on span "order queue" at bounding box center [193, 82] width 24 height 22
click at [162, 271] on div "Tripod's Pizza Orders Tripod's Pizza - Matimtiman Orders order queue upcoming c…" at bounding box center [413, 192] width 506 height 317
click at [189, 83] on span "order queue" at bounding box center [193, 82] width 24 height 22
click at [194, 90] on span "order queue" at bounding box center [193, 82] width 24 height 22
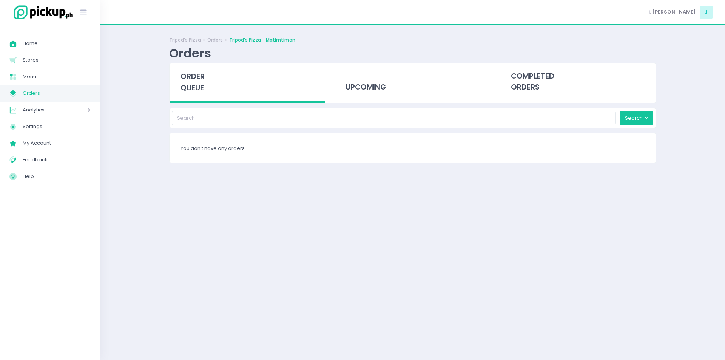
click at [189, 73] on span "order queue" at bounding box center [193, 82] width 24 height 22
click at [198, 82] on span "order queue" at bounding box center [193, 82] width 24 height 22
click at [192, 86] on span "order queue" at bounding box center [193, 82] width 24 height 22
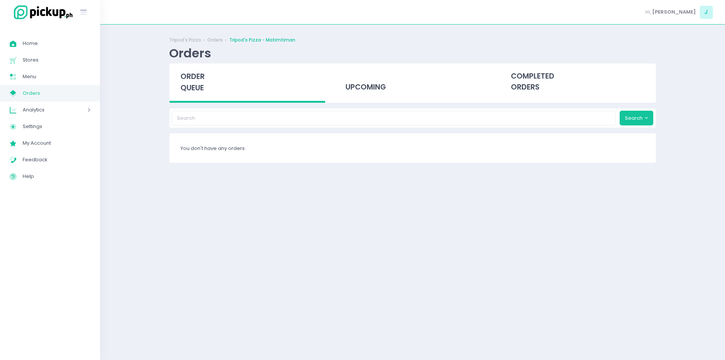
click at [202, 78] on span "order queue" at bounding box center [193, 82] width 24 height 22
click at [179, 54] on div "Orders" at bounding box center [190, 53] width 42 height 15
click at [205, 95] on div "order queue" at bounding box center [248, 82] width 156 height 39
click at [186, 82] on span "order queue" at bounding box center [193, 82] width 24 height 22
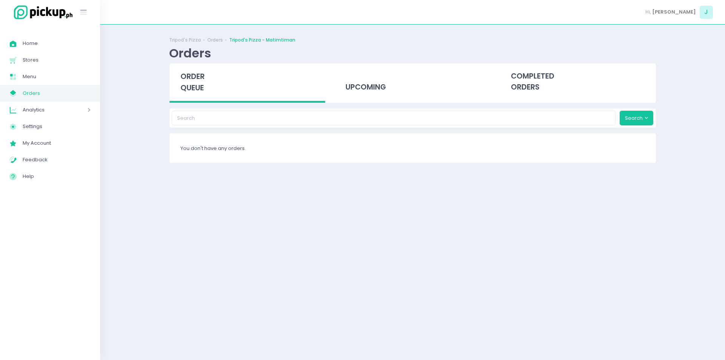
click at [190, 86] on span "order queue" at bounding box center [193, 82] width 24 height 22
click at [198, 90] on span "order queue" at bounding box center [193, 82] width 24 height 22
click at [180, 82] on div "order queue" at bounding box center [248, 82] width 156 height 39
click at [202, 76] on span "order queue" at bounding box center [193, 82] width 24 height 22
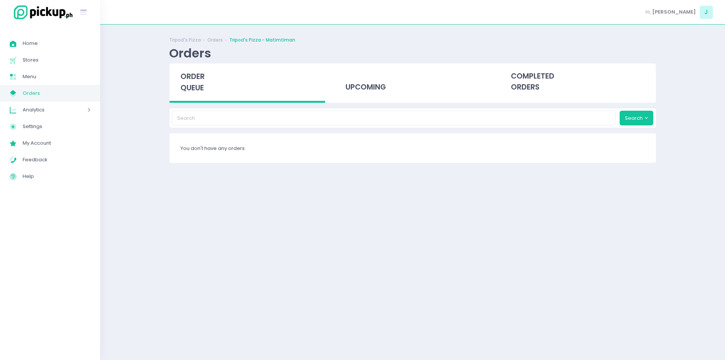
click at [202, 76] on span "order queue" at bounding box center [193, 82] width 24 height 22
click at [192, 79] on span "order queue" at bounding box center [193, 82] width 24 height 22
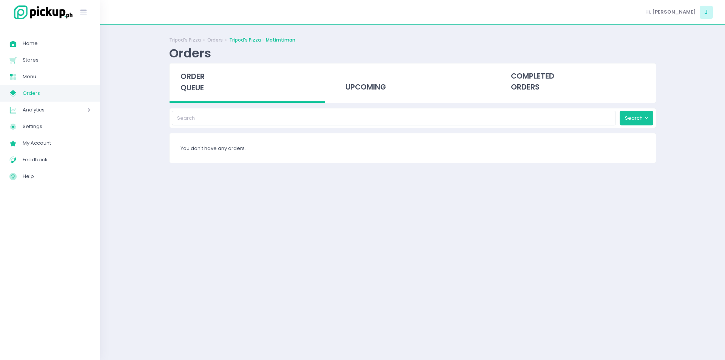
click at [192, 79] on span "order queue" at bounding box center [193, 82] width 24 height 22
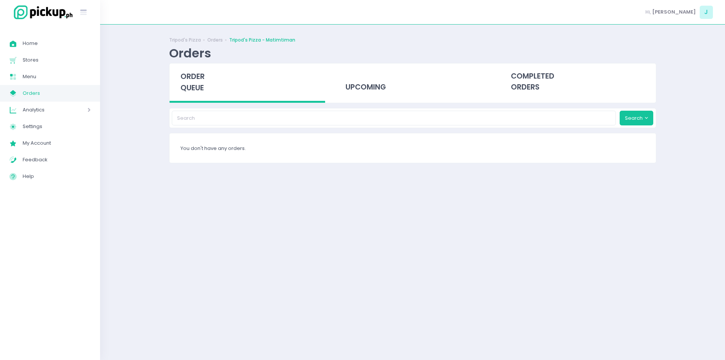
click at [192, 79] on span "order queue" at bounding box center [193, 82] width 24 height 22
click at [201, 81] on span "order queue" at bounding box center [193, 82] width 24 height 22
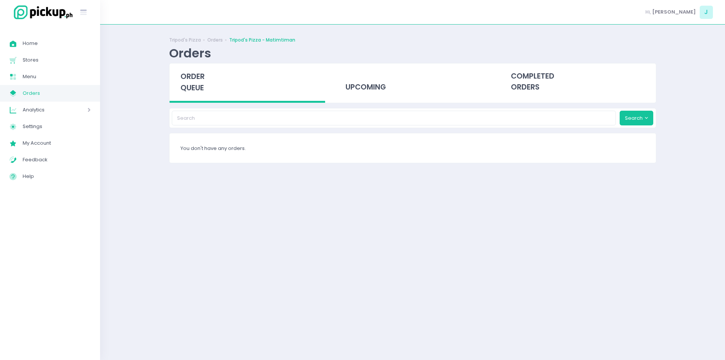
click at [201, 81] on span "order queue" at bounding box center [193, 82] width 24 height 22
click at [183, 85] on span "order queue" at bounding box center [193, 82] width 24 height 22
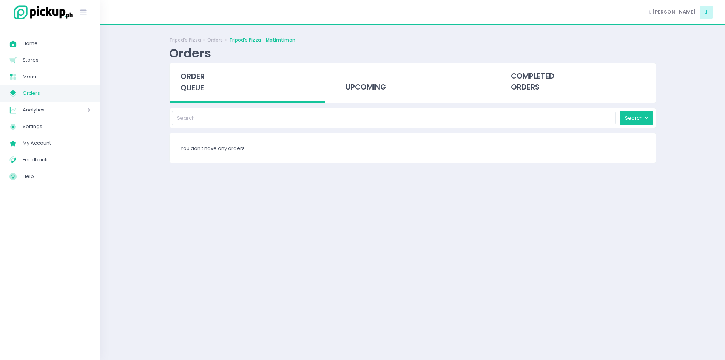
click at [183, 85] on span "order queue" at bounding box center [193, 82] width 24 height 22
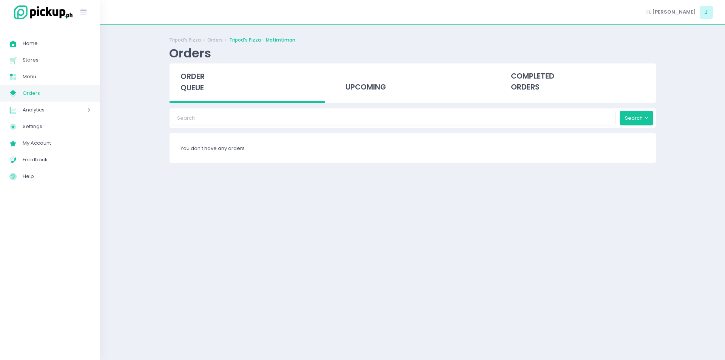
click at [183, 85] on span "order queue" at bounding box center [193, 82] width 24 height 22
click at [195, 82] on div "order queue" at bounding box center [248, 82] width 156 height 39
click at [192, 75] on span "order queue" at bounding box center [193, 82] width 24 height 22
click at [192, 79] on span "order queue" at bounding box center [193, 82] width 24 height 22
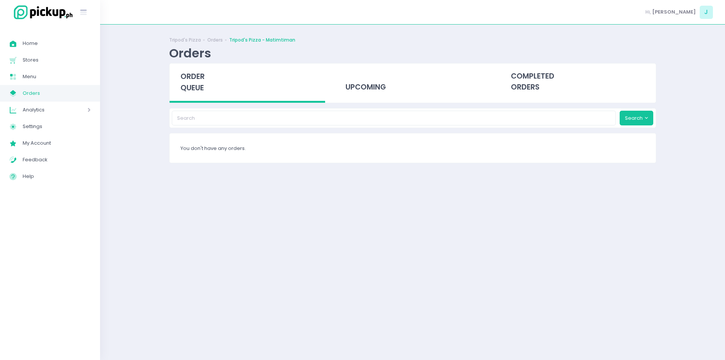
click at [192, 79] on span "order queue" at bounding box center [193, 82] width 24 height 22
click at [182, 84] on span "order queue" at bounding box center [193, 82] width 24 height 22
click at [208, 76] on div "order queue" at bounding box center [248, 82] width 156 height 39
drag, startPoint x: 204, startPoint y: 76, endPoint x: 203, endPoint y: 83, distance: 6.8
click at [203, 83] on span "order queue" at bounding box center [193, 82] width 24 height 22
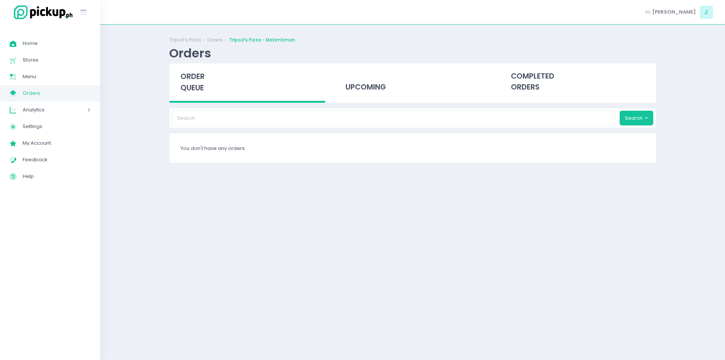
click at [203, 83] on span "order queue" at bounding box center [193, 82] width 24 height 22
click at [194, 89] on span "order queue" at bounding box center [193, 82] width 24 height 22
click at [200, 90] on span "order queue" at bounding box center [193, 82] width 24 height 22
click at [193, 78] on span "order queue" at bounding box center [193, 82] width 24 height 22
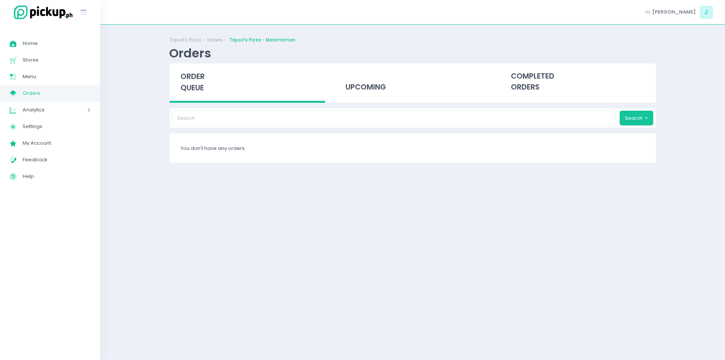
click at [181, 74] on span "order queue" at bounding box center [193, 82] width 24 height 22
click at [206, 87] on div "order queue" at bounding box center [248, 82] width 156 height 39
click at [194, 84] on span "order queue" at bounding box center [193, 82] width 24 height 22
click at [203, 96] on div "order queue" at bounding box center [248, 82] width 156 height 39
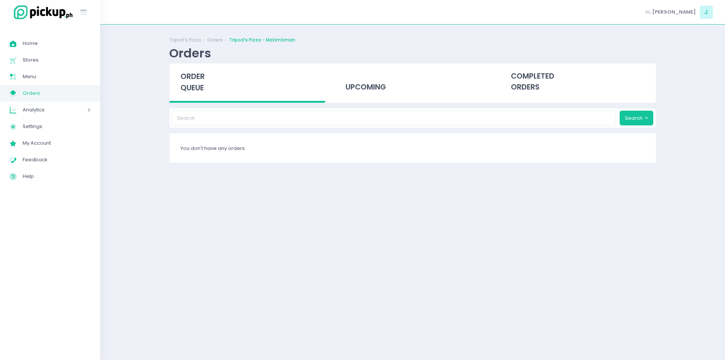
click at [203, 96] on div "order queue" at bounding box center [248, 82] width 156 height 39
click at [201, 89] on span "order queue" at bounding box center [193, 82] width 24 height 22
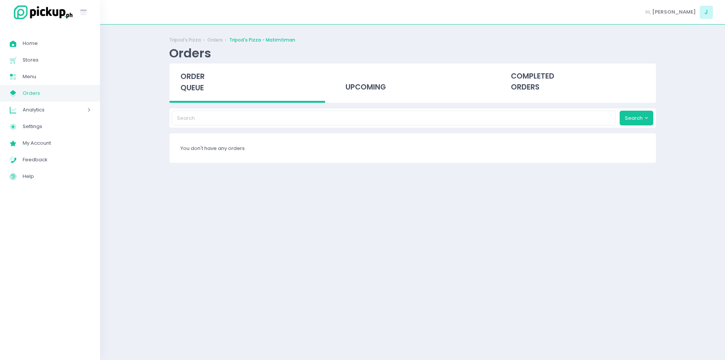
click at [201, 89] on span "order queue" at bounding box center [193, 82] width 24 height 22
click at [203, 76] on span "order queue" at bounding box center [193, 82] width 24 height 22
click at [190, 79] on span "order queue" at bounding box center [193, 82] width 24 height 22
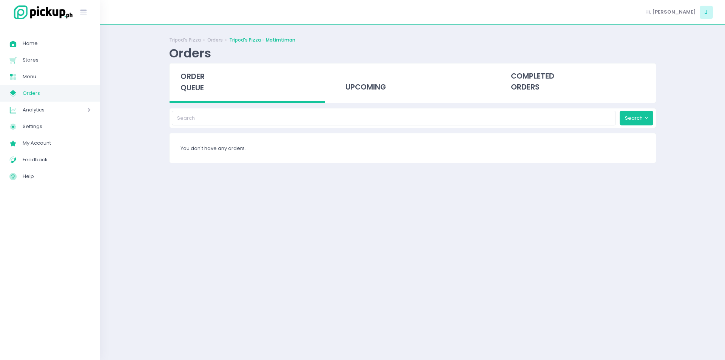
click at [198, 82] on div "order queue" at bounding box center [248, 82] width 156 height 39
click at [193, 74] on span "order queue" at bounding box center [193, 82] width 24 height 22
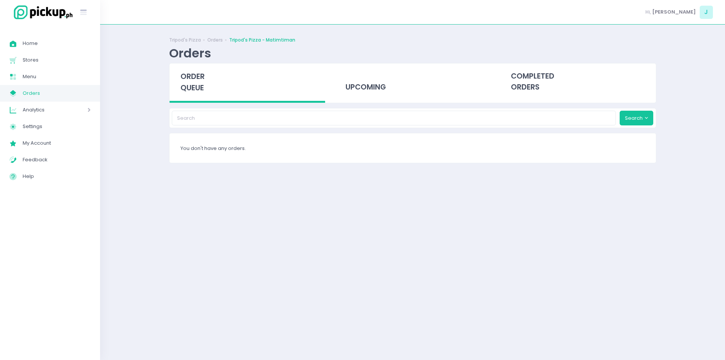
click at [193, 74] on span "order queue" at bounding box center [193, 82] width 24 height 22
click at [196, 79] on span "order queue" at bounding box center [193, 82] width 24 height 22
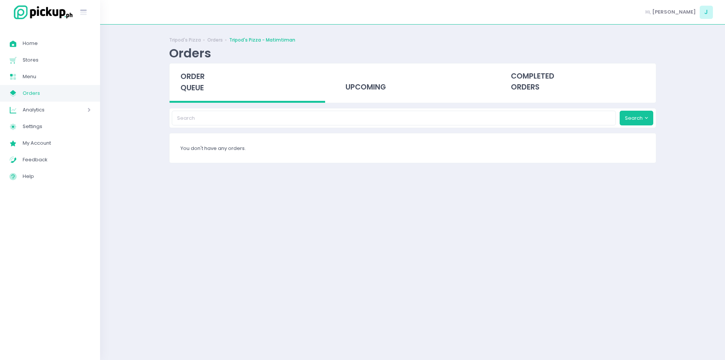
click at [196, 79] on span "order queue" at bounding box center [193, 82] width 24 height 22
click at [197, 84] on span "order queue" at bounding box center [193, 82] width 24 height 22
click at [200, 73] on span "order queue" at bounding box center [193, 82] width 24 height 22
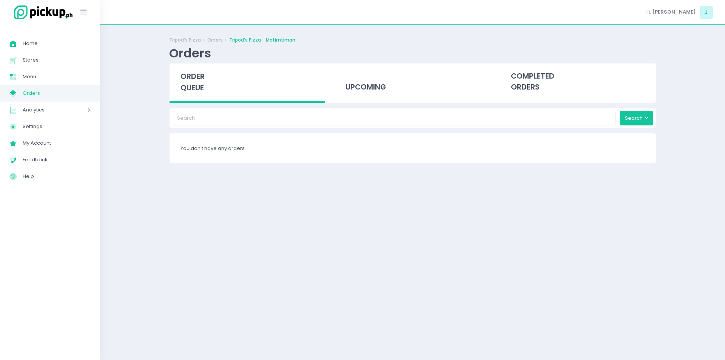
click at [200, 73] on span "order queue" at bounding box center [193, 82] width 24 height 22
click at [195, 83] on span "order queue" at bounding box center [193, 82] width 24 height 22
click at [198, 91] on span "order queue" at bounding box center [193, 82] width 24 height 22
click at [194, 91] on span "order queue" at bounding box center [193, 82] width 24 height 22
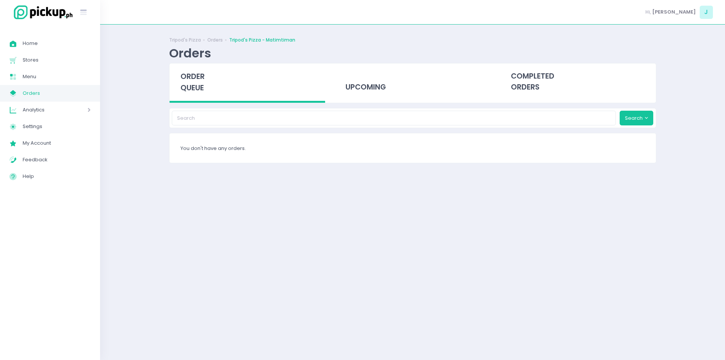
click at [194, 91] on span "order queue" at bounding box center [193, 82] width 24 height 22
click at [199, 76] on span "order queue" at bounding box center [193, 82] width 24 height 22
click at [202, 76] on span "order queue" at bounding box center [193, 82] width 24 height 22
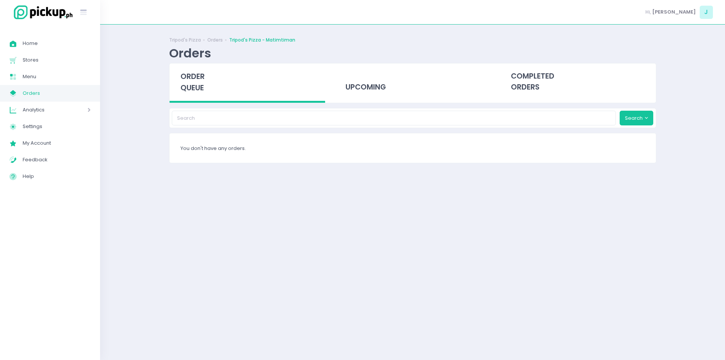
click at [188, 88] on span "order queue" at bounding box center [193, 82] width 24 height 22
click at [193, 83] on span "order queue" at bounding box center [193, 82] width 24 height 22
click at [196, 74] on span "order queue" at bounding box center [193, 82] width 24 height 22
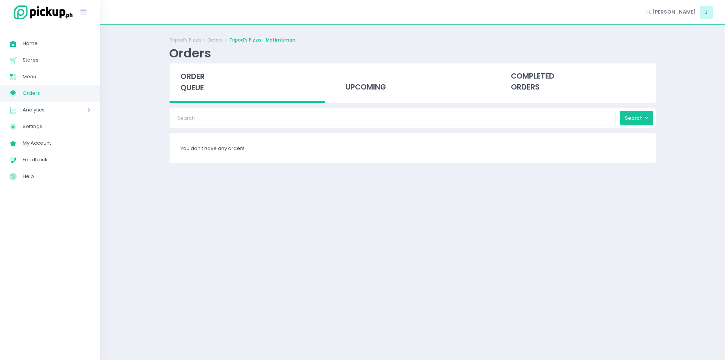
click at [196, 87] on span "order queue" at bounding box center [193, 82] width 24 height 22
click at [199, 88] on span "order queue" at bounding box center [193, 82] width 24 height 22
click at [196, 80] on span "order queue" at bounding box center [193, 82] width 24 height 22
click at [199, 77] on span "order queue" at bounding box center [193, 82] width 24 height 22
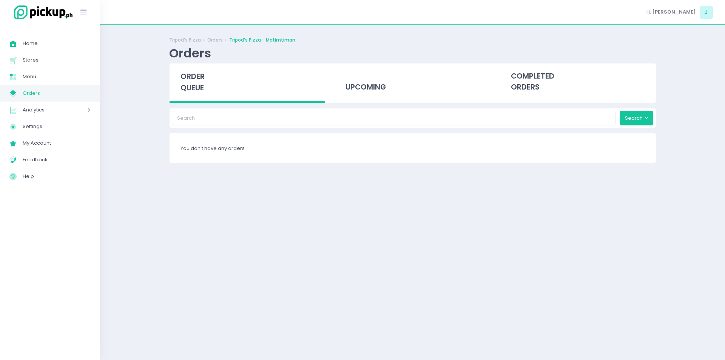
click at [194, 95] on div "order queue" at bounding box center [248, 82] width 156 height 39
click at [187, 76] on span "order queue" at bounding box center [193, 82] width 24 height 22
click at [181, 77] on span "order queue" at bounding box center [193, 82] width 24 height 22
click at [193, 89] on span "order queue" at bounding box center [193, 82] width 24 height 22
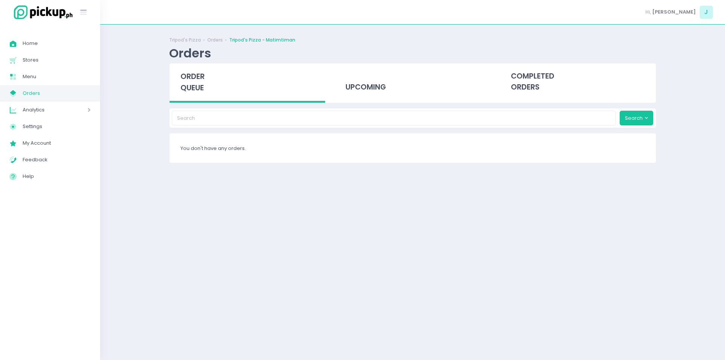
click at [193, 89] on span "order queue" at bounding box center [193, 82] width 24 height 22
click at [195, 85] on span "order queue" at bounding box center [193, 82] width 24 height 22
click at [197, 88] on span "order queue" at bounding box center [193, 82] width 24 height 22
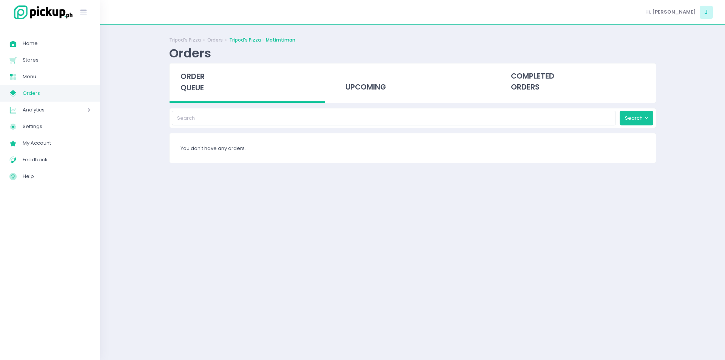
click at [190, 83] on span "order queue" at bounding box center [193, 82] width 24 height 22
click at [175, 81] on div "order queue" at bounding box center [248, 82] width 156 height 39
click at [144, 148] on div "Tripod's Pizza Orders Tripod's Pizza - Matimtiman Orders order queue upcoming c…" at bounding box center [412, 192] width 625 height 317
click at [196, 85] on span "order queue" at bounding box center [193, 82] width 24 height 22
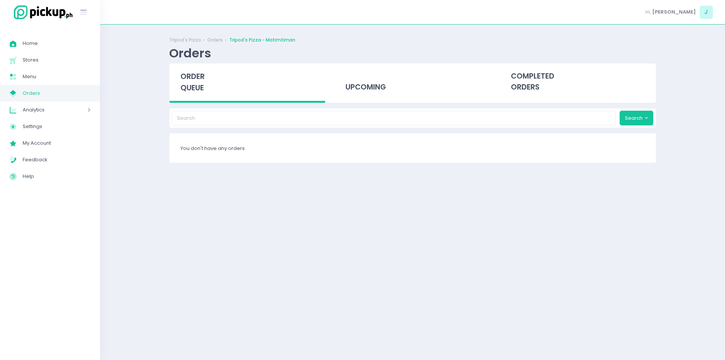
click at [196, 85] on span "order queue" at bounding box center [193, 82] width 24 height 22
click at [199, 79] on span "order queue" at bounding box center [193, 82] width 24 height 22
click at [190, 87] on span "order queue" at bounding box center [193, 82] width 24 height 22
click at [201, 91] on span "order queue" at bounding box center [193, 82] width 24 height 22
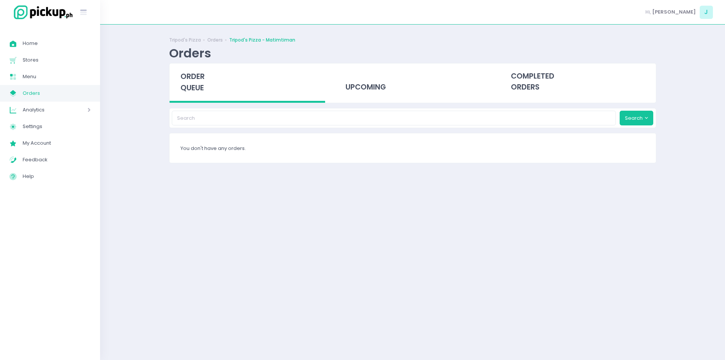
click at [201, 91] on span "order queue" at bounding box center [193, 82] width 24 height 22
click at [197, 88] on span "order queue" at bounding box center [193, 82] width 24 height 22
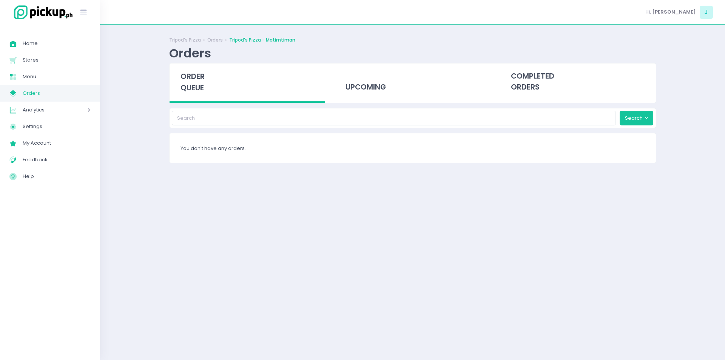
click at [197, 88] on span "order queue" at bounding box center [193, 82] width 24 height 22
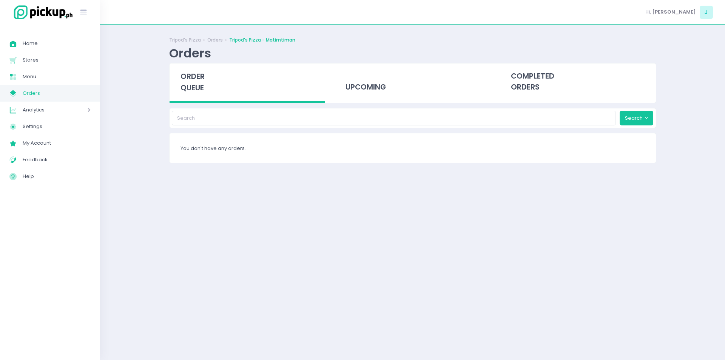
click at [197, 88] on span "order queue" at bounding box center [193, 82] width 24 height 22
click at [210, 87] on div "order queue" at bounding box center [248, 82] width 156 height 39
click at [204, 94] on div "order queue" at bounding box center [248, 82] width 156 height 39
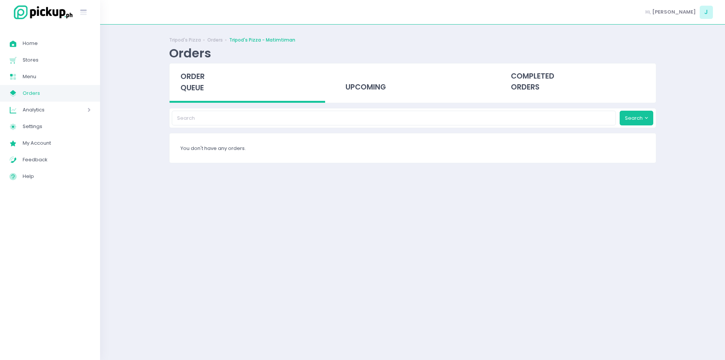
click at [192, 83] on span "order queue" at bounding box center [193, 82] width 24 height 22
click at [195, 87] on span "order queue" at bounding box center [193, 82] width 24 height 22
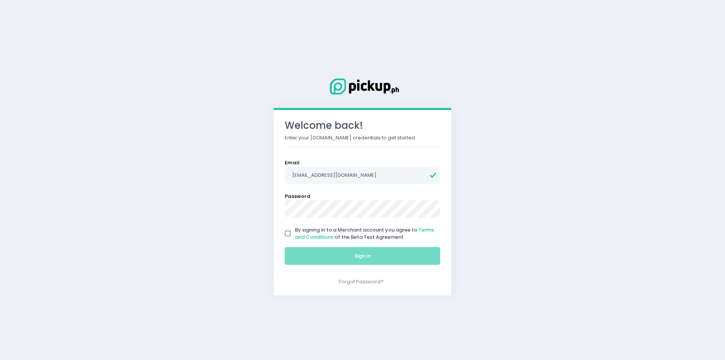
click at [285, 232] on input "By signing in to a Merchant account you agree to Terms and Conditions of the Be…" at bounding box center [288, 233] width 14 height 14
checkbox input "true"
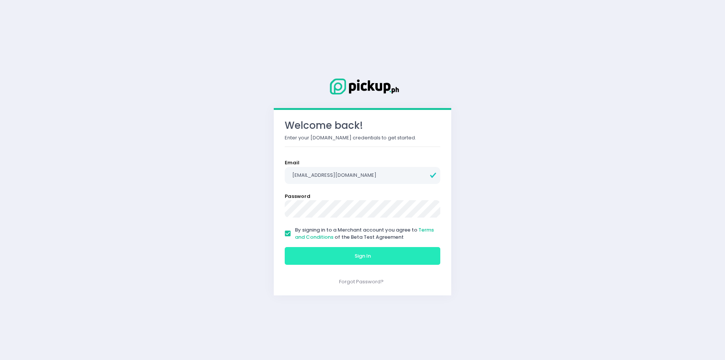
click at [314, 260] on button "Sign In" at bounding box center [363, 256] width 156 height 18
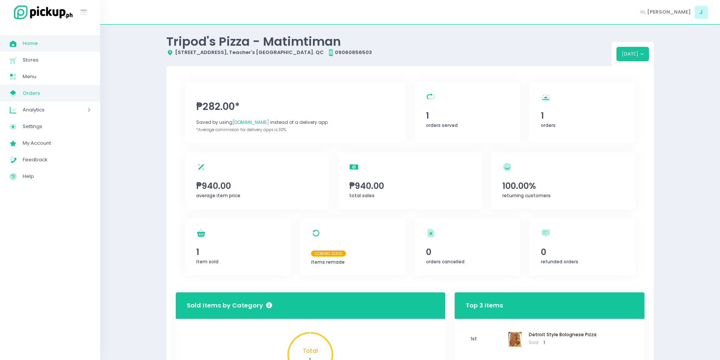
click at [48, 87] on link "My Store Created with Sketch. Orders" at bounding box center [50, 93] width 100 height 17
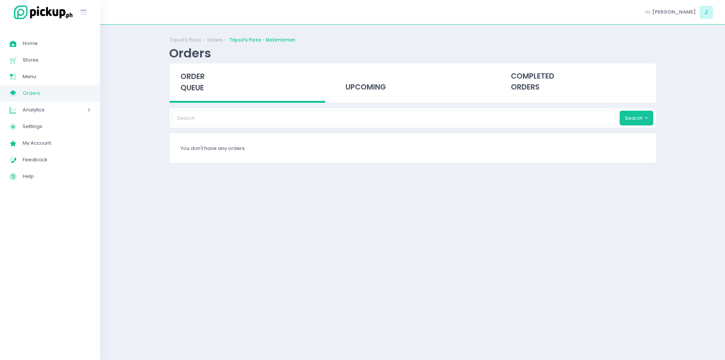
click at [189, 82] on span "order queue" at bounding box center [193, 82] width 24 height 22
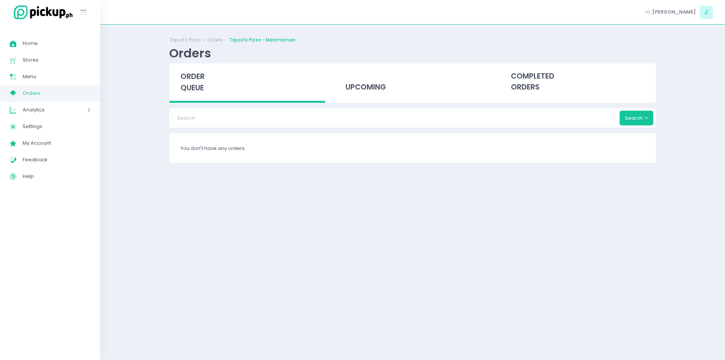
click at [189, 82] on span "order queue" at bounding box center [193, 82] width 24 height 22
click at [191, 87] on span "order queue" at bounding box center [193, 82] width 24 height 22
click at [194, 85] on span "order queue" at bounding box center [193, 82] width 24 height 22
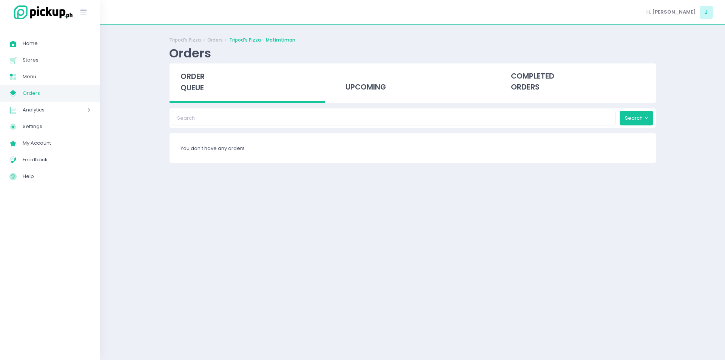
click at [186, 94] on div "order queue" at bounding box center [248, 82] width 156 height 39
click at [200, 79] on span "order queue" at bounding box center [193, 82] width 24 height 22
click at [196, 78] on span "order queue" at bounding box center [193, 82] width 24 height 22
click at [190, 79] on span "order queue" at bounding box center [193, 82] width 24 height 22
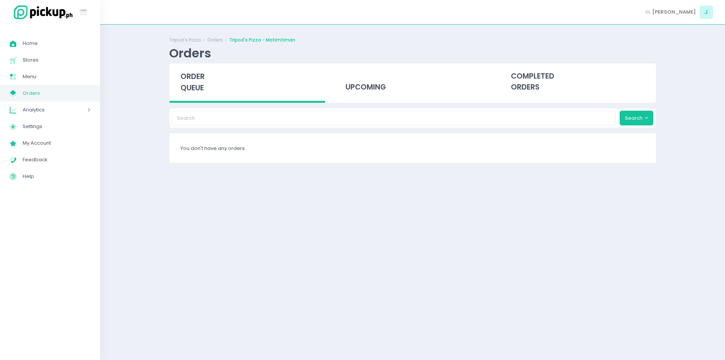
click at [194, 85] on span "order queue" at bounding box center [193, 82] width 24 height 22
click at [185, 73] on span "order queue" at bounding box center [193, 82] width 24 height 22
click at [198, 90] on span "order queue" at bounding box center [193, 82] width 24 height 22
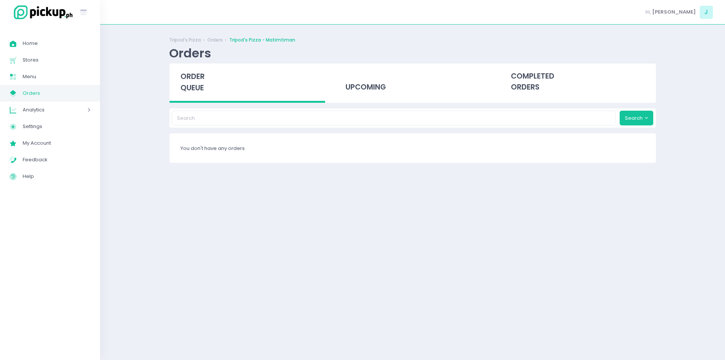
click at [198, 90] on span "order queue" at bounding box center [193, 82] width 24 height 22
click at [186, 68] on div "order queue" at bounding box center [248, 82] width 156 height 39
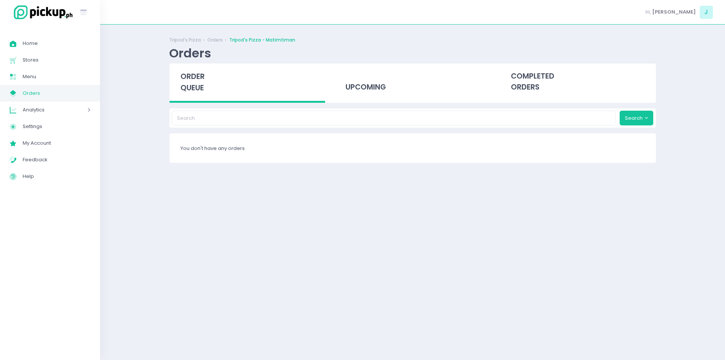
click at [189, 107] on div "Tripod's Pizza Orders Tripod's Pizza - Matimtiman Orders order queue upcoming c…" at bounding box center [413, 192] width 506 height 317
click at [193, 87] on span "order queue" at bounding box center [193, 82] width 24 height 22
click at [209, 75] on div "order queue" at bounding box center [248, 82] width 156 height 39
click at [191, 79] on span "order queue" at bounding box center [193, 82] width 24 height 22
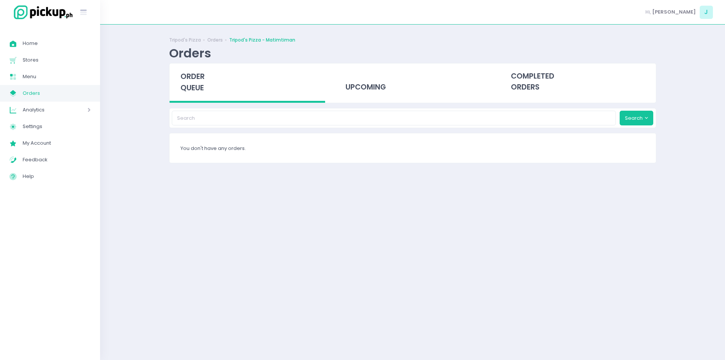
click at [178, 82] on div "order queue" at bounding box center [248, 82] width 156 height 39
